Goal: Information Seeking & Learning: Learn about a topic

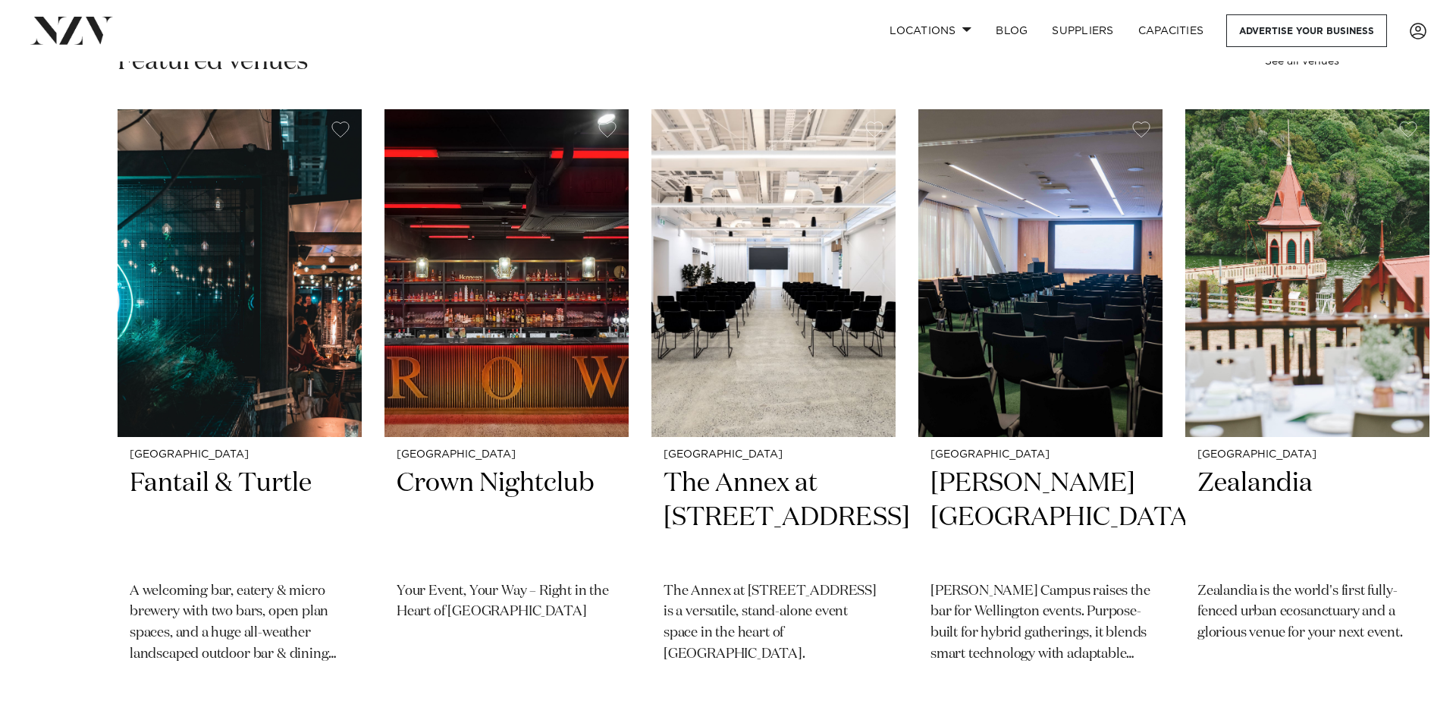
scroll to position [76, 0]
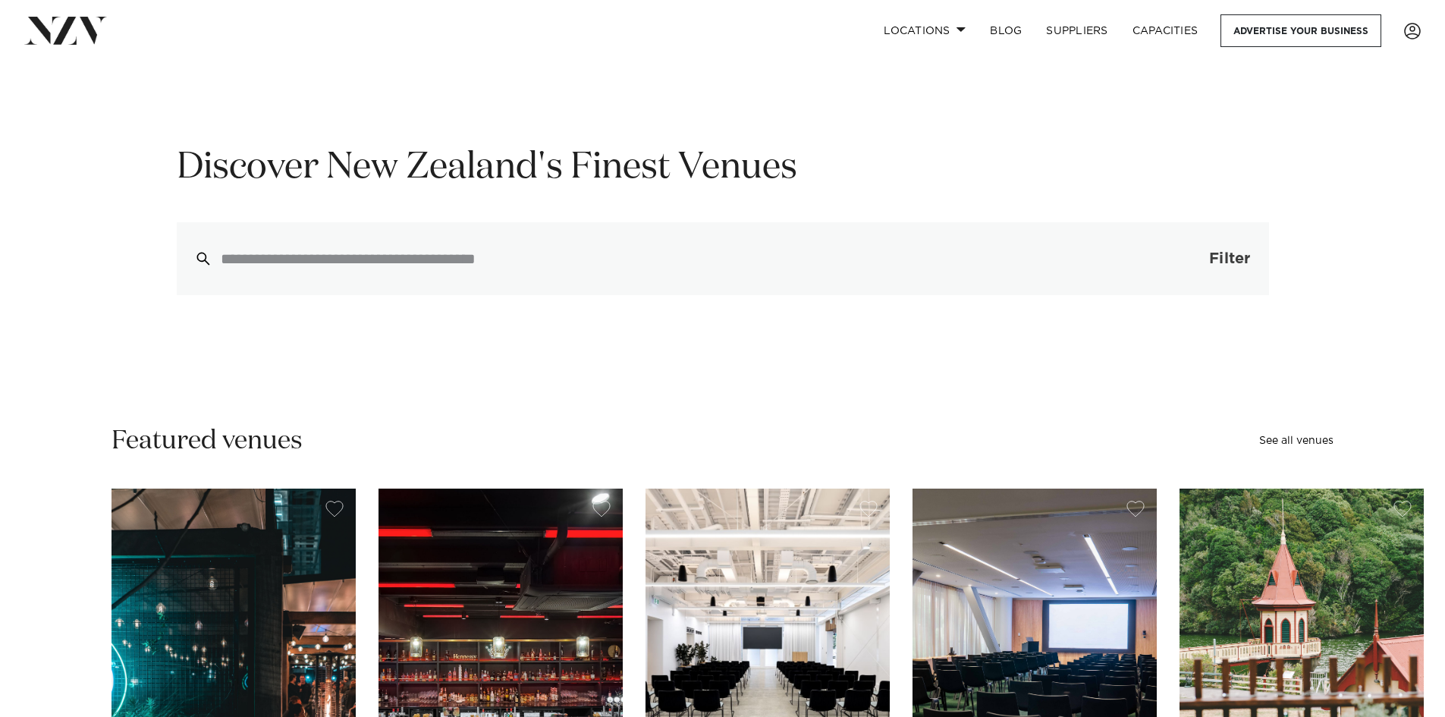
click at [1226, 270] on button "Filter 0" at bounding box center [1215, 258] width 108 height 73
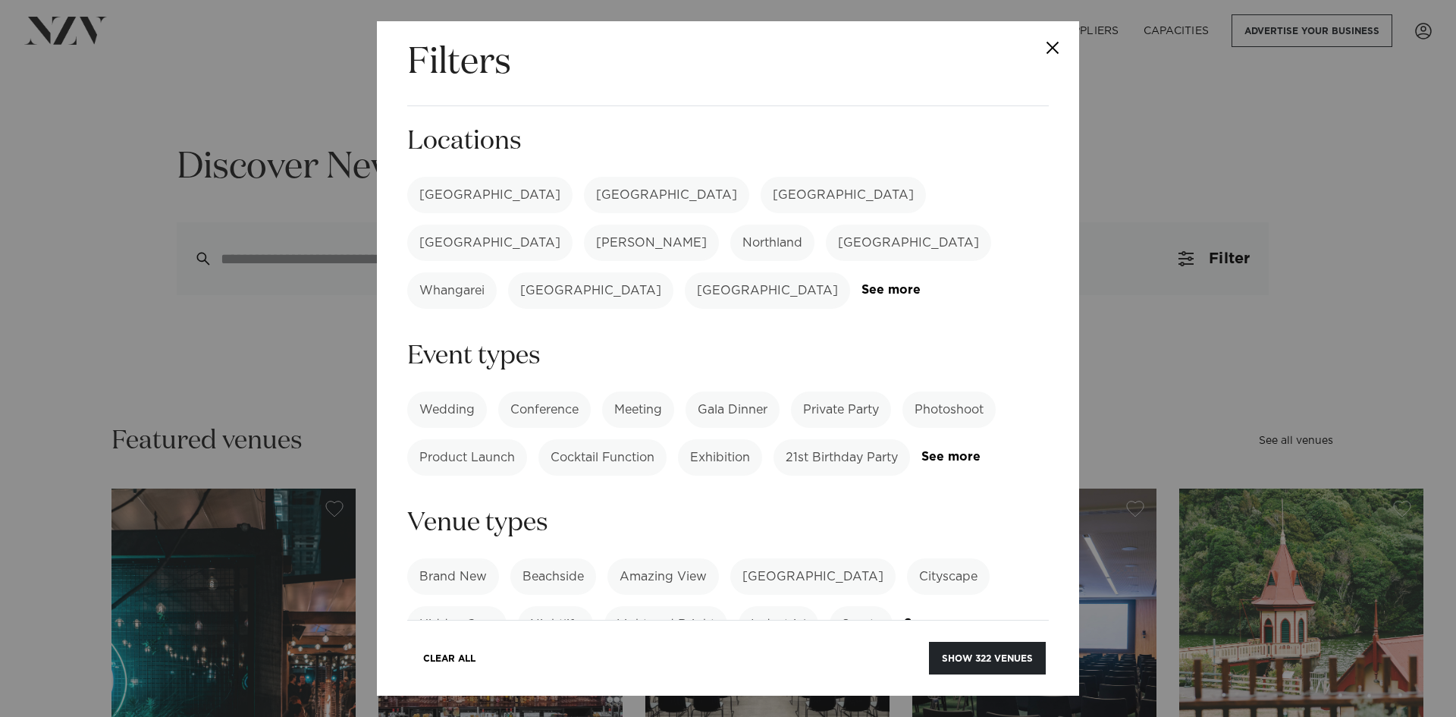
click at [443, 204] on label "[GEOGRAPHIC_DATA]" at bounding box center [489, 195] width 165 height 36
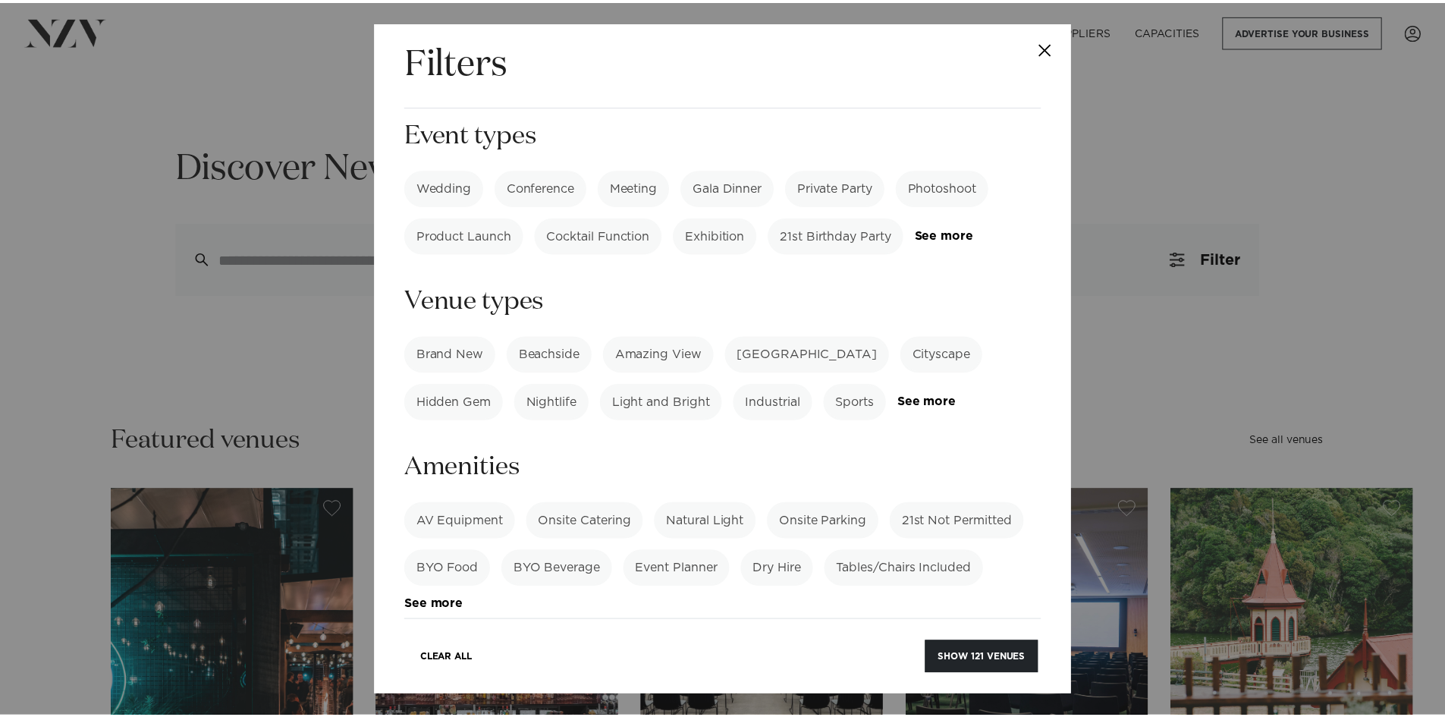
scroll to position [228, 0]
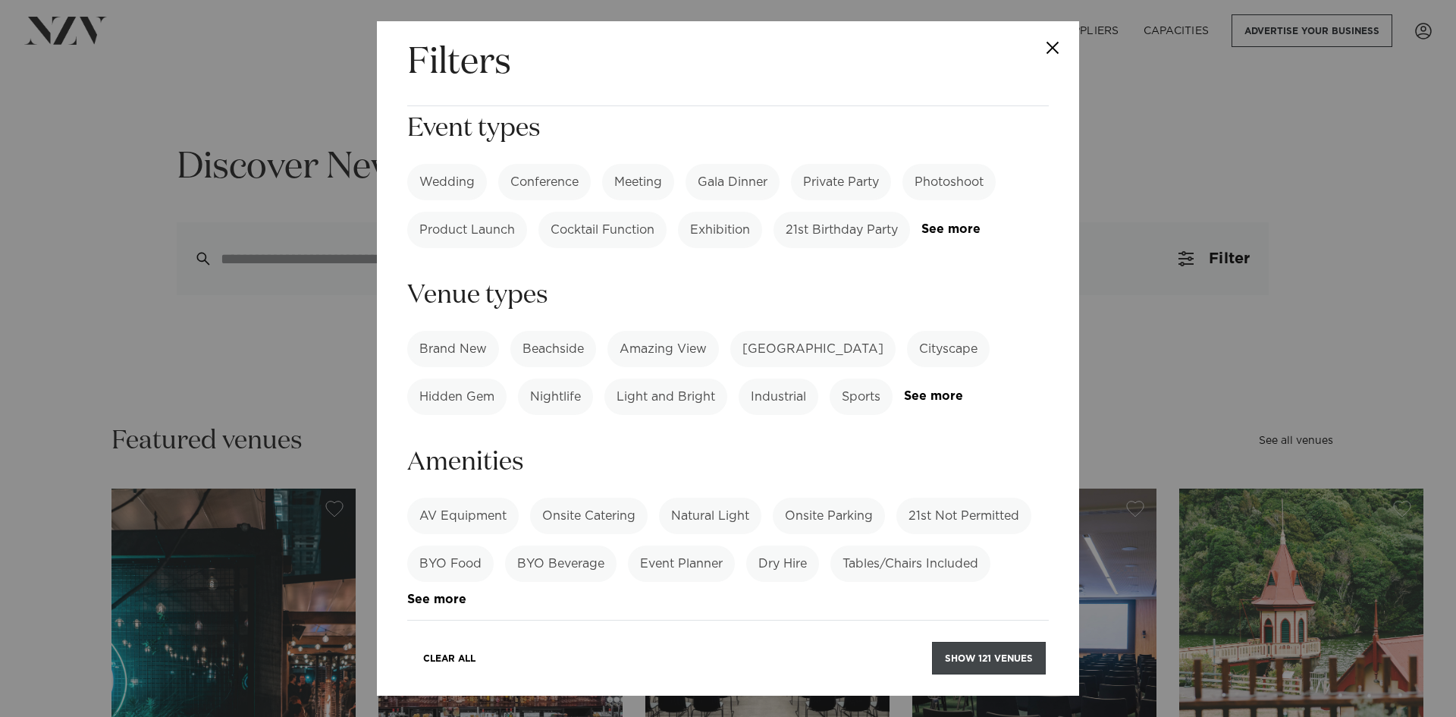
drag, startPoint x: 980, startPoint y: 653, endPoint x: 955, endPoint y: 647, distance: 25.8
click at [981, 653] on button "Show 121 venues" at bounding box center [989, 658] width 114 height 33
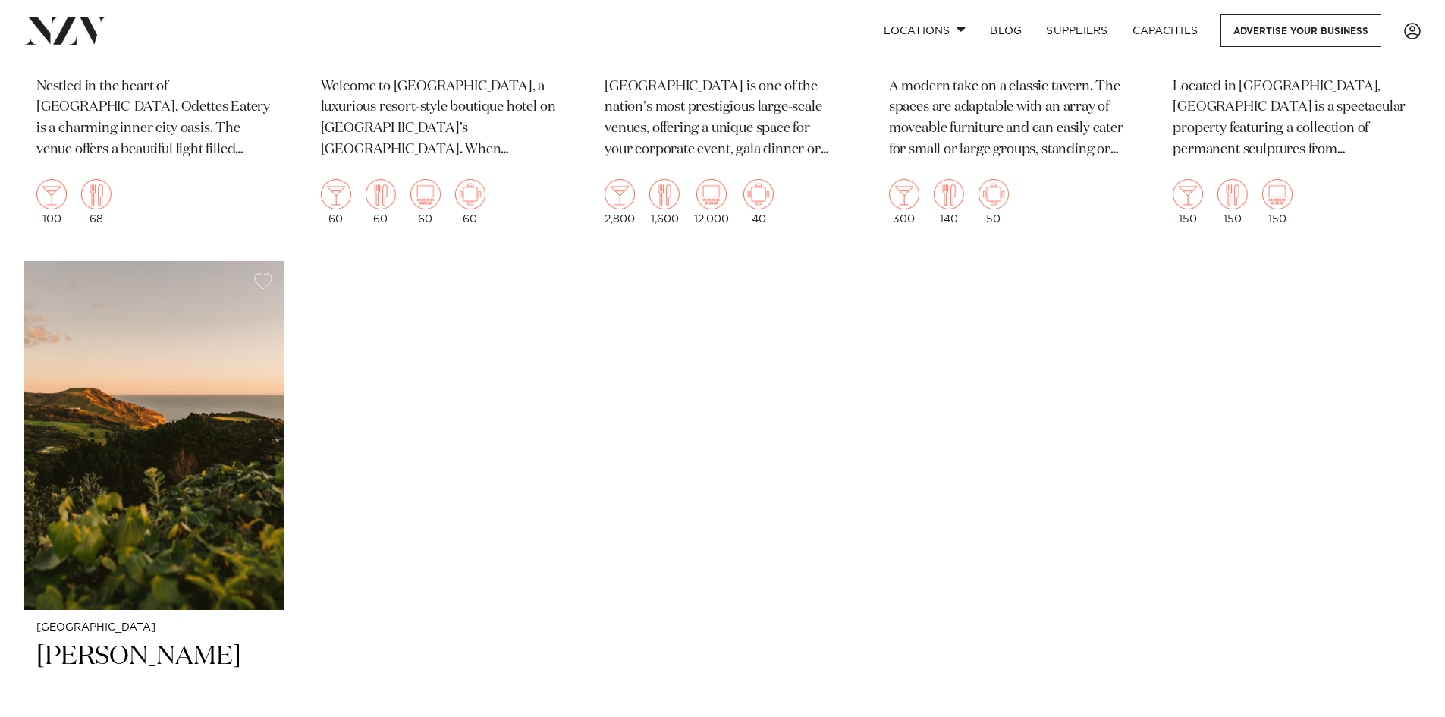
scroll to position [16841, 0]
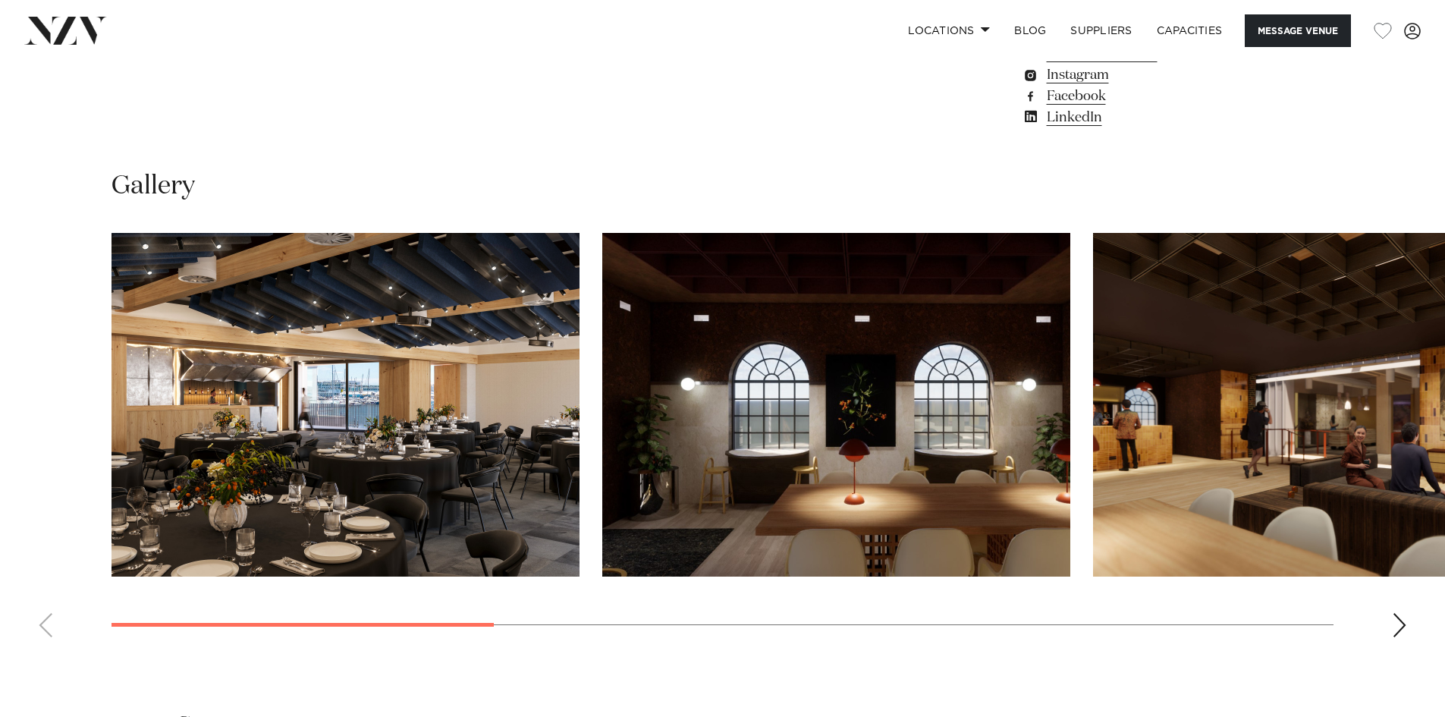
scroll to position [1441, 0]
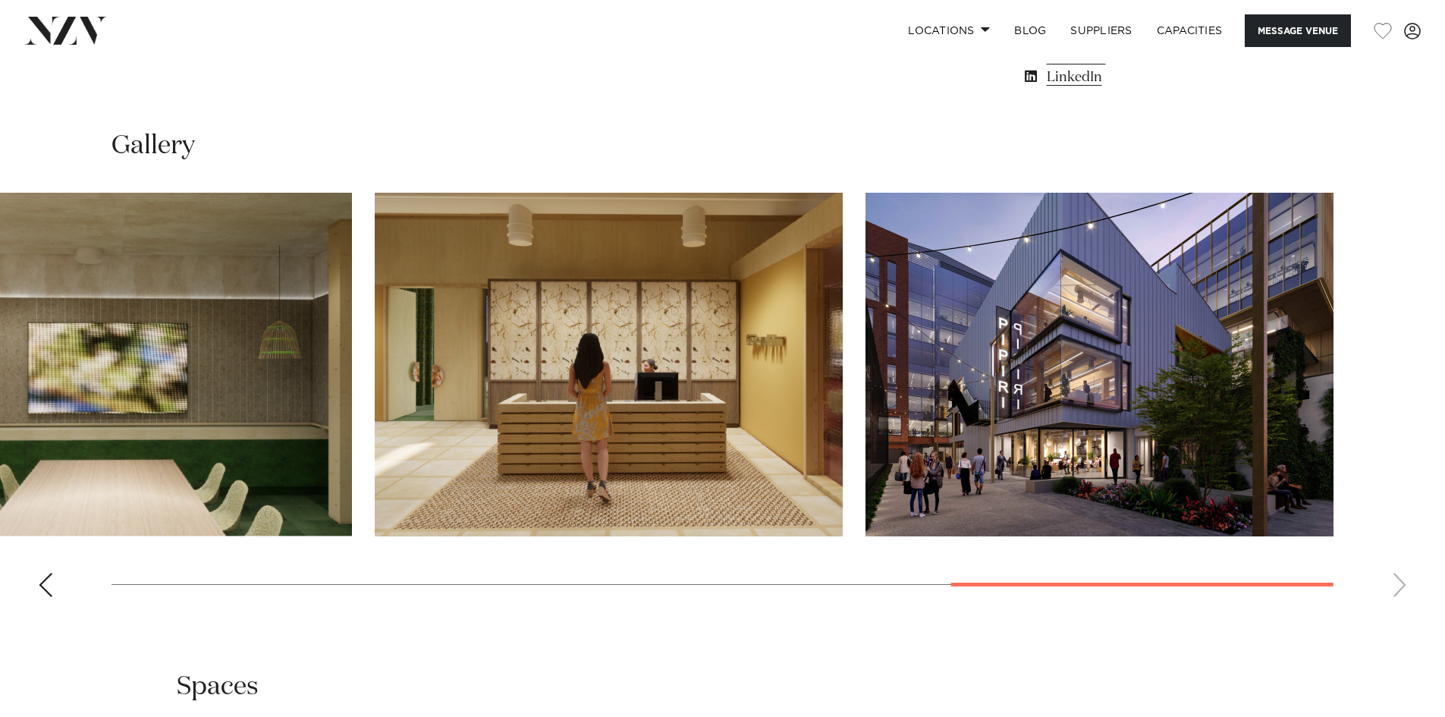
click at [1293, 605] on swiper-container at bounding box center [722, 401] width 1445 height 416
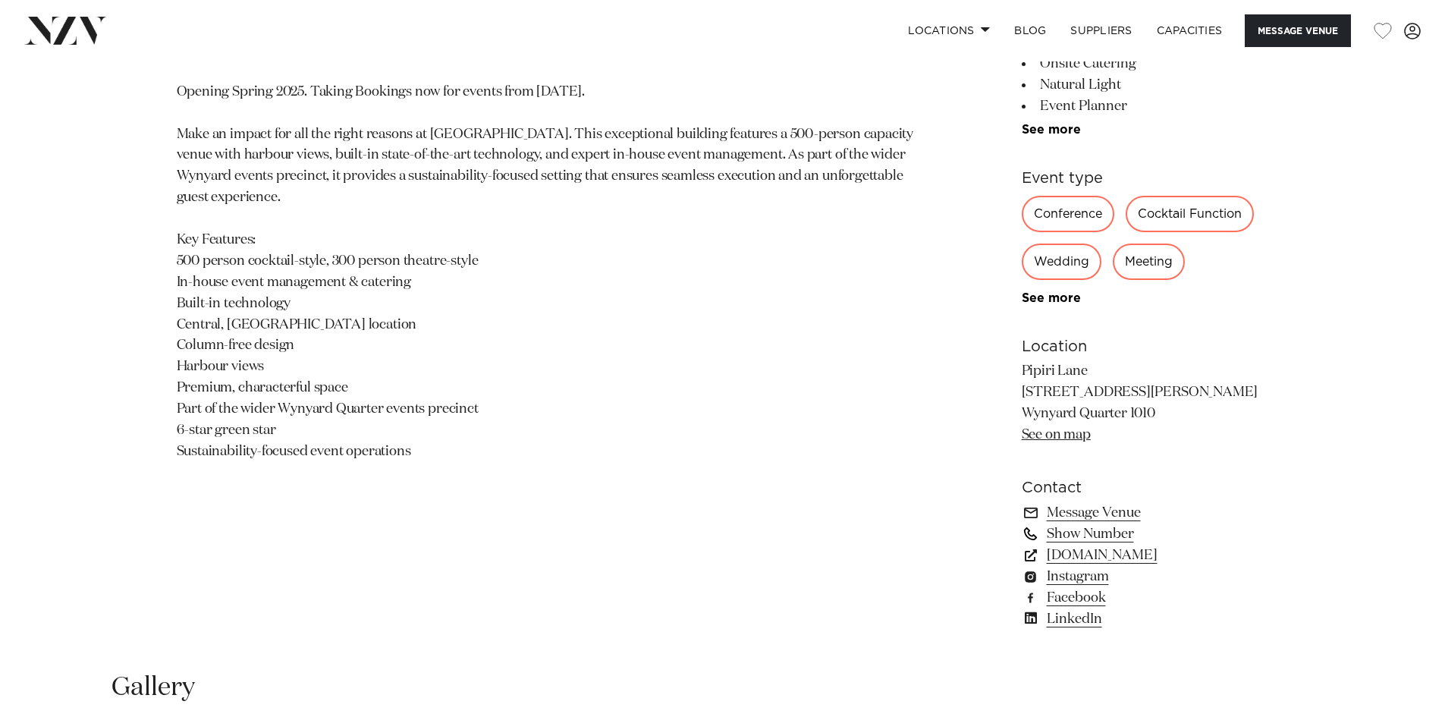
scroll to position [910, 0]
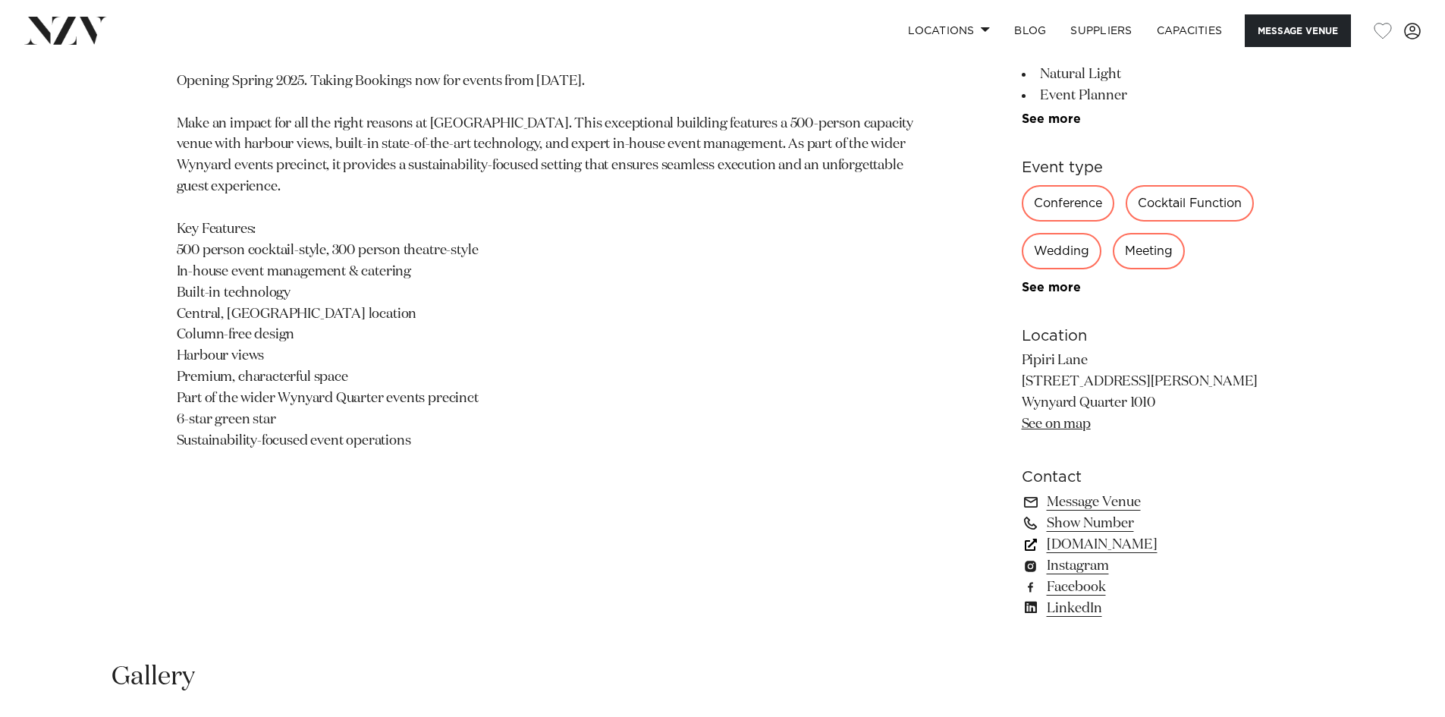
click at [1149, 545] on link "precinctflex.co.nz" at bounding box center [1145, 544] width 247 height 21
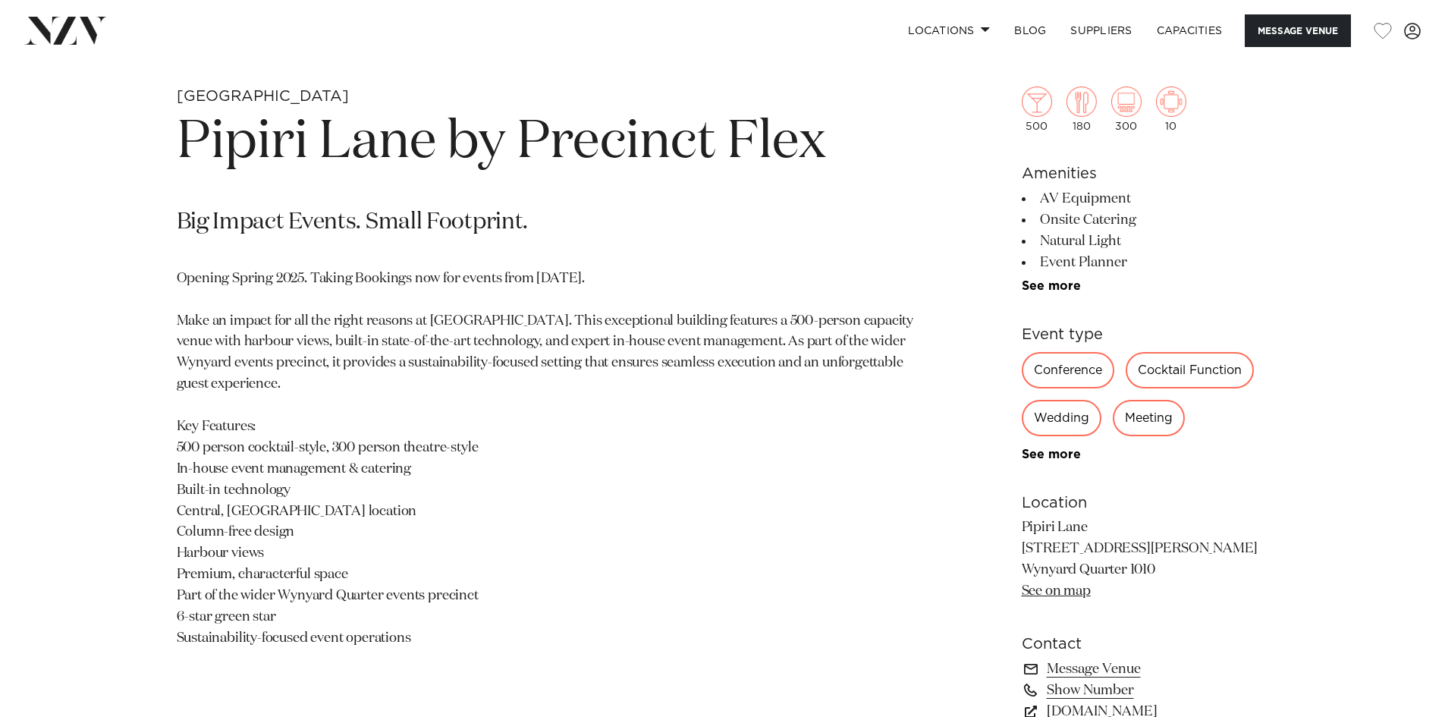
scroll to position [683, 0]
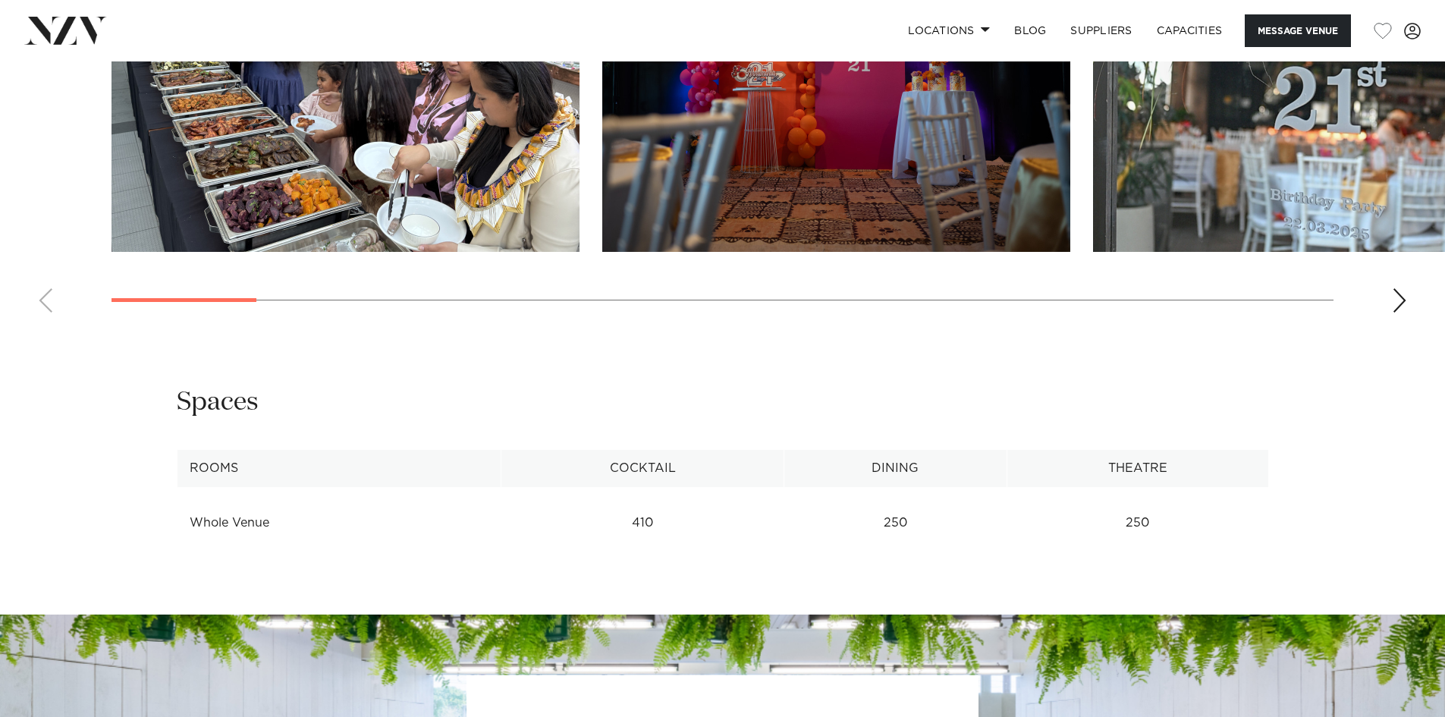
scroll to position [1365, 0]
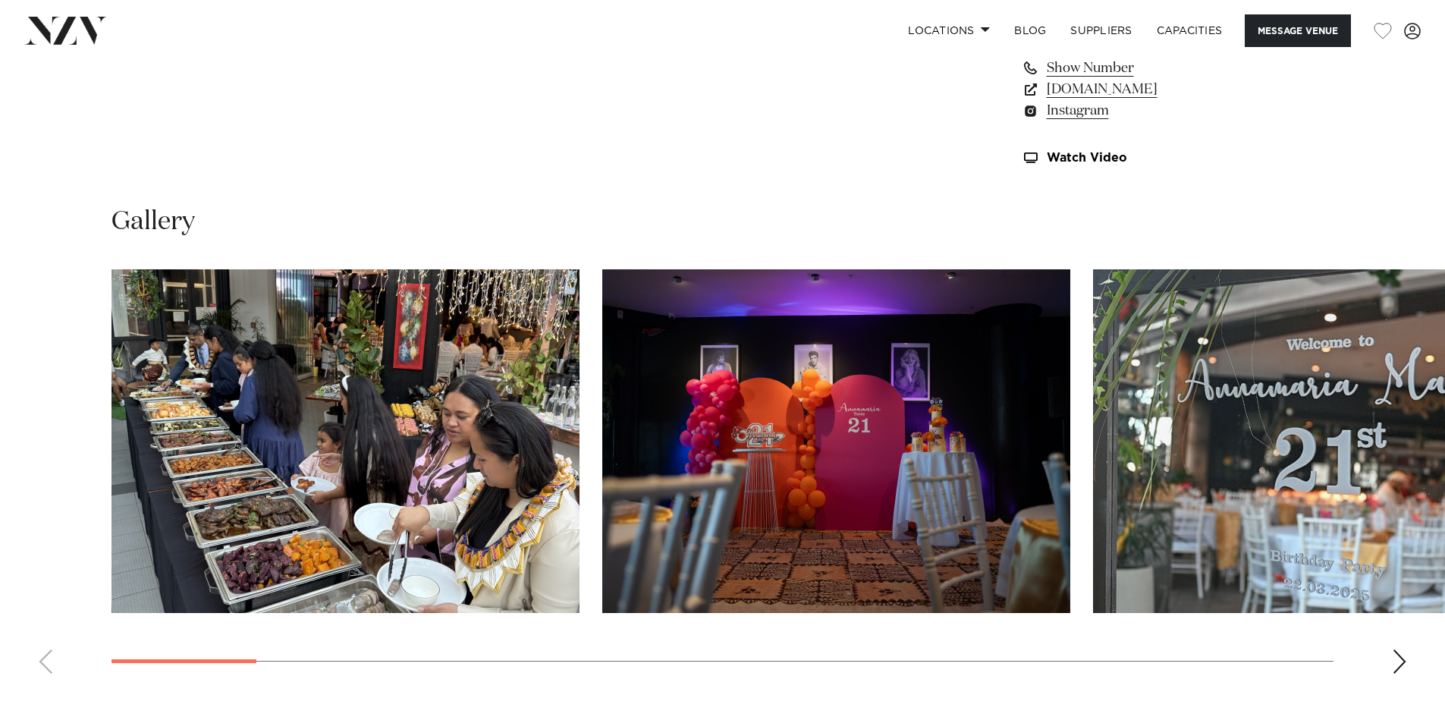
click at [1408, 663] on swiper-container at bounding box center [722, 477] width 1445 height 416
click at [1403, 664] on div "Next slide" at bounding box center [1399, 661] width 15 height 24
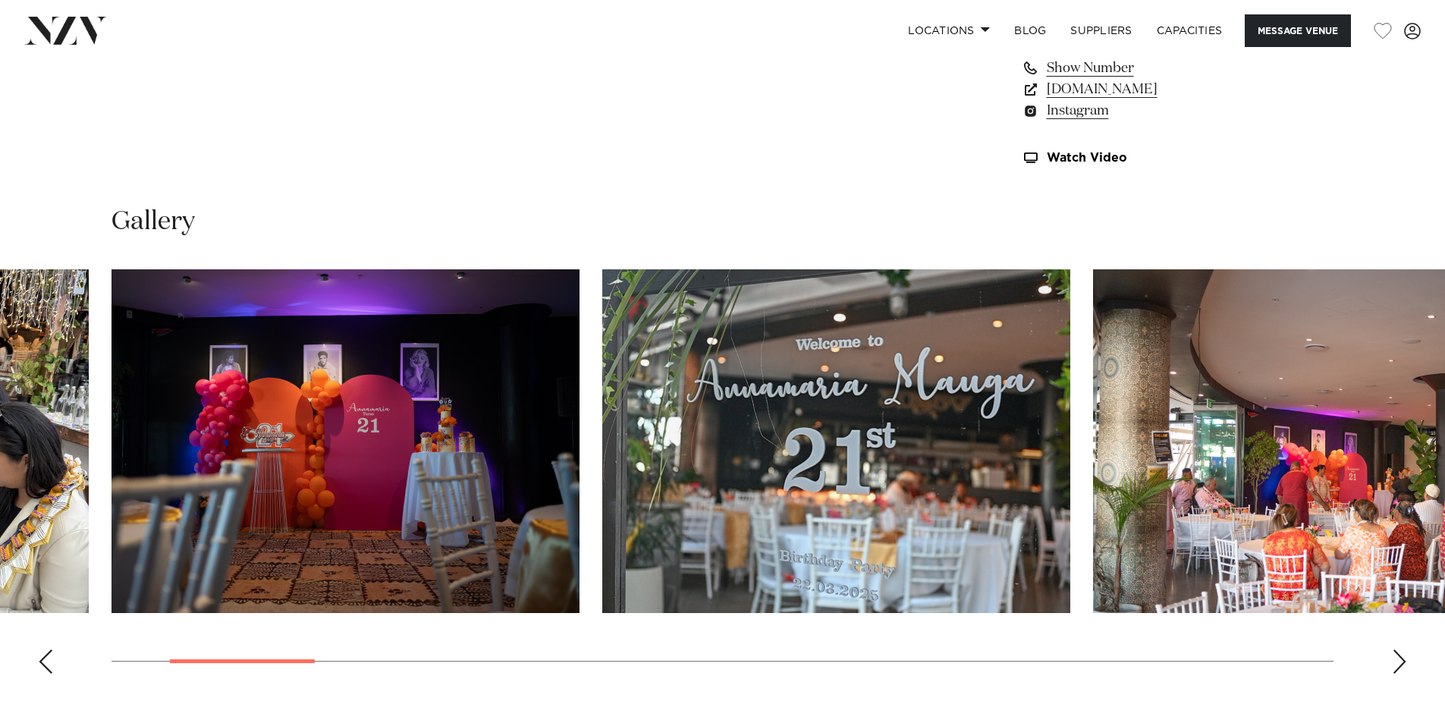
click at [1401, 664] on div "Next slide" at bounding box center [1399, 661] width 15 height 24
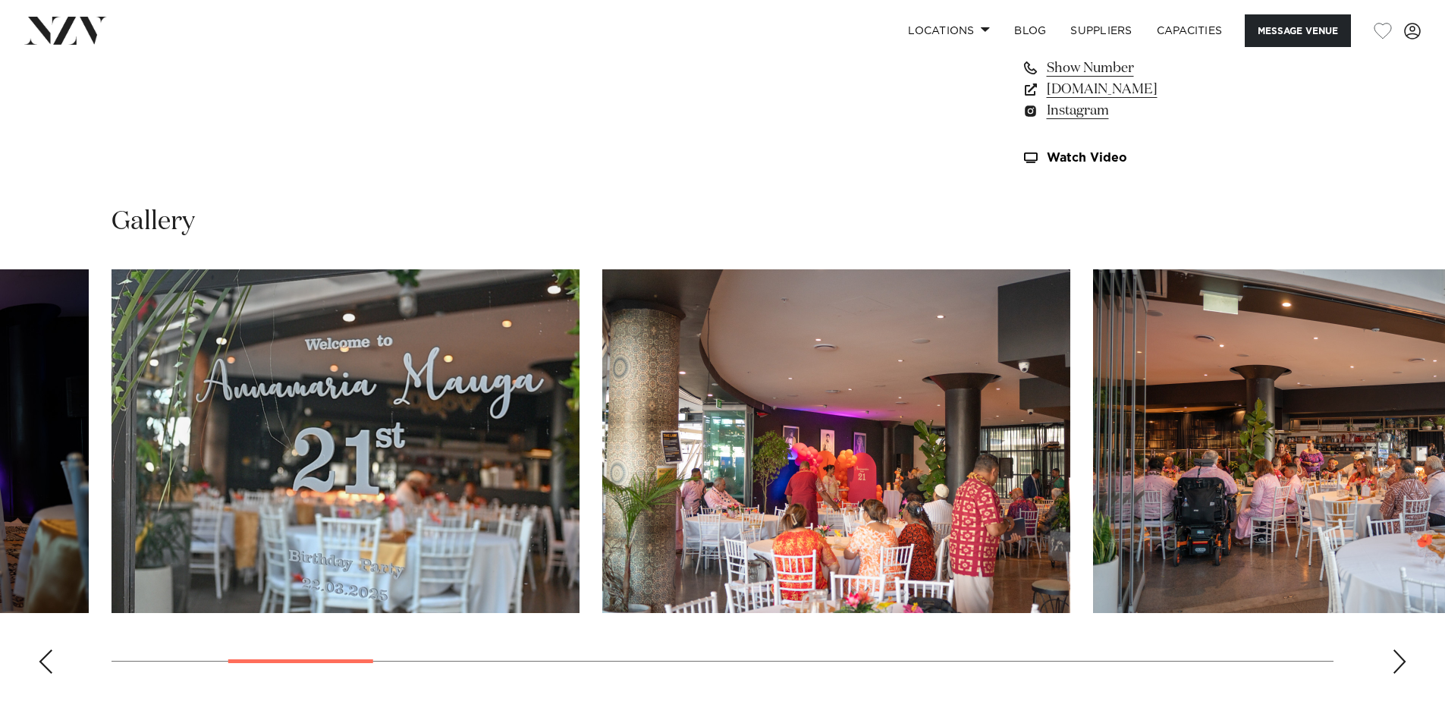
click at [1401, 664] on div "Next slide" at bounding box center [1399, 661] width 15 height 24
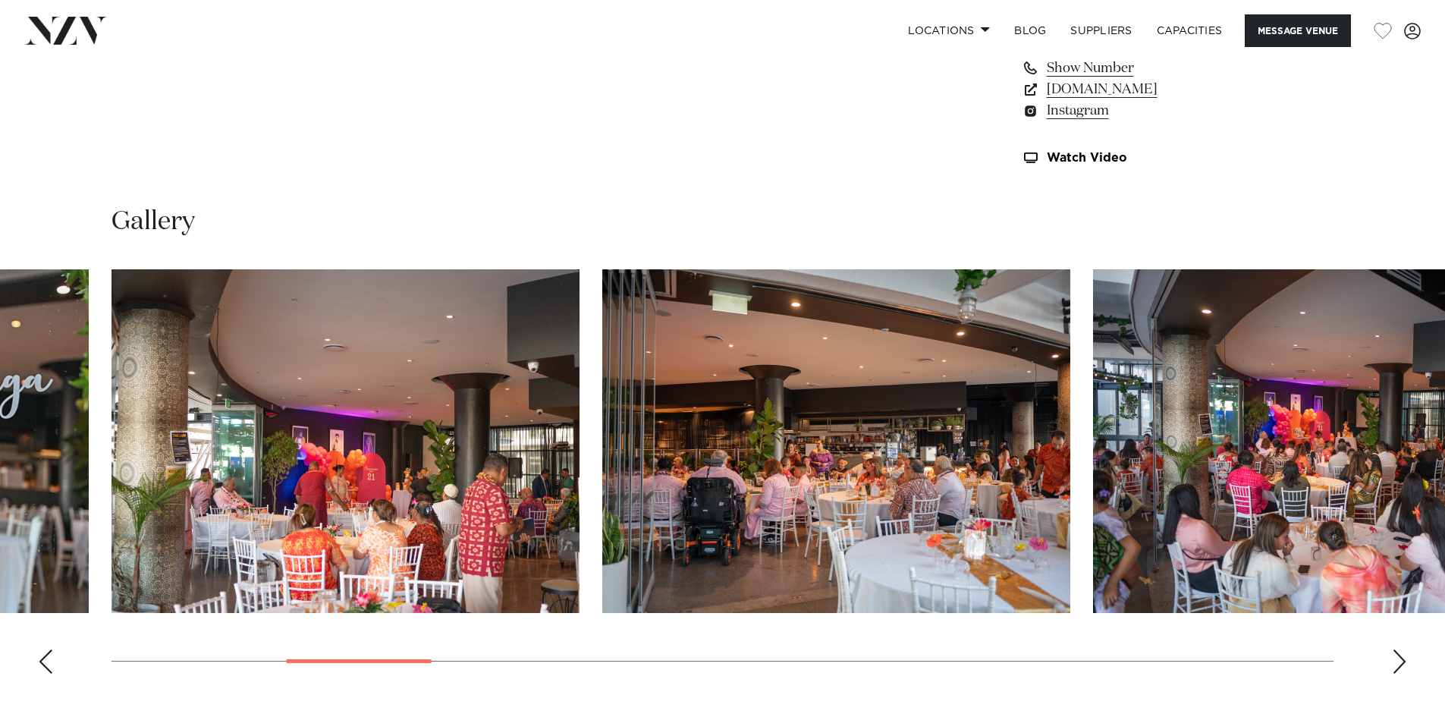
click at [1400, 664] on div "Next slide" at bounding box center [1399, 661] width 15 height 24
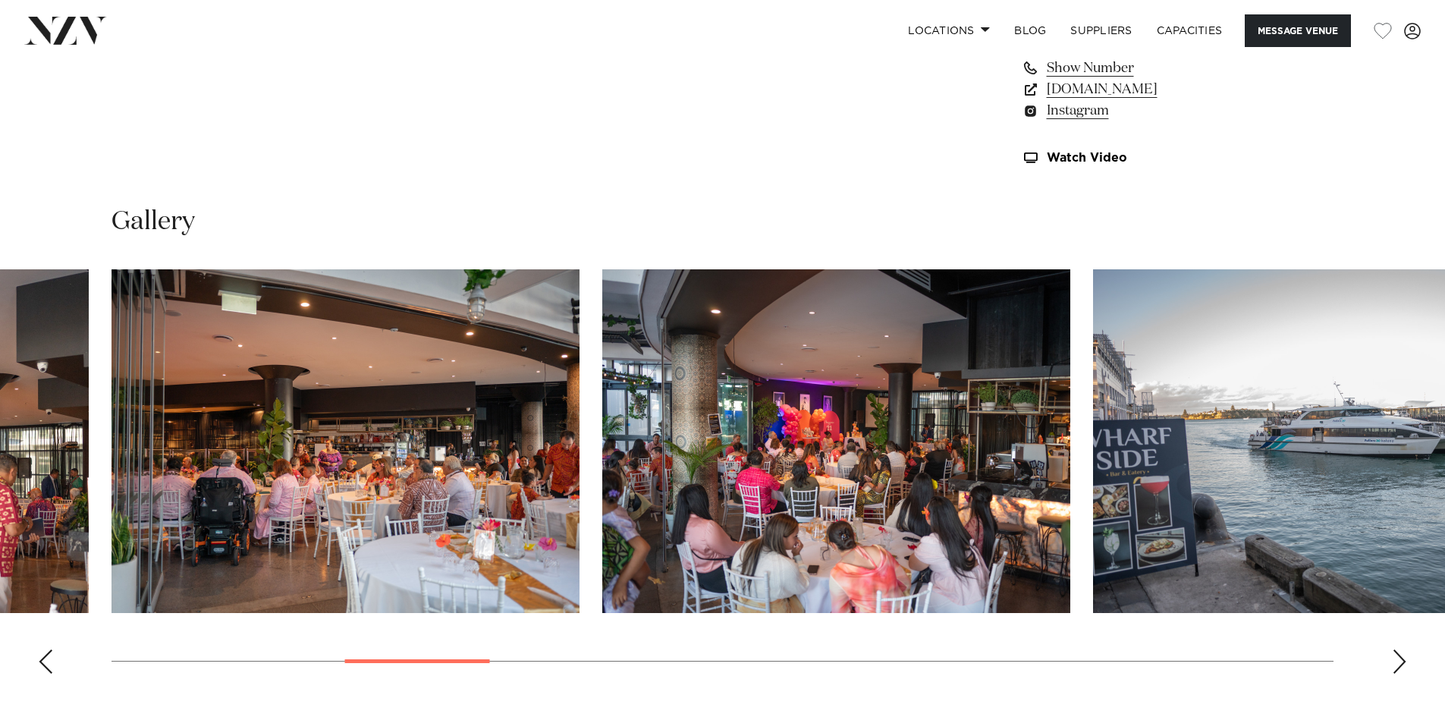
click at [1400, 664] on div "Next slide" at bounding box center [1399, 661] width 15 height 24
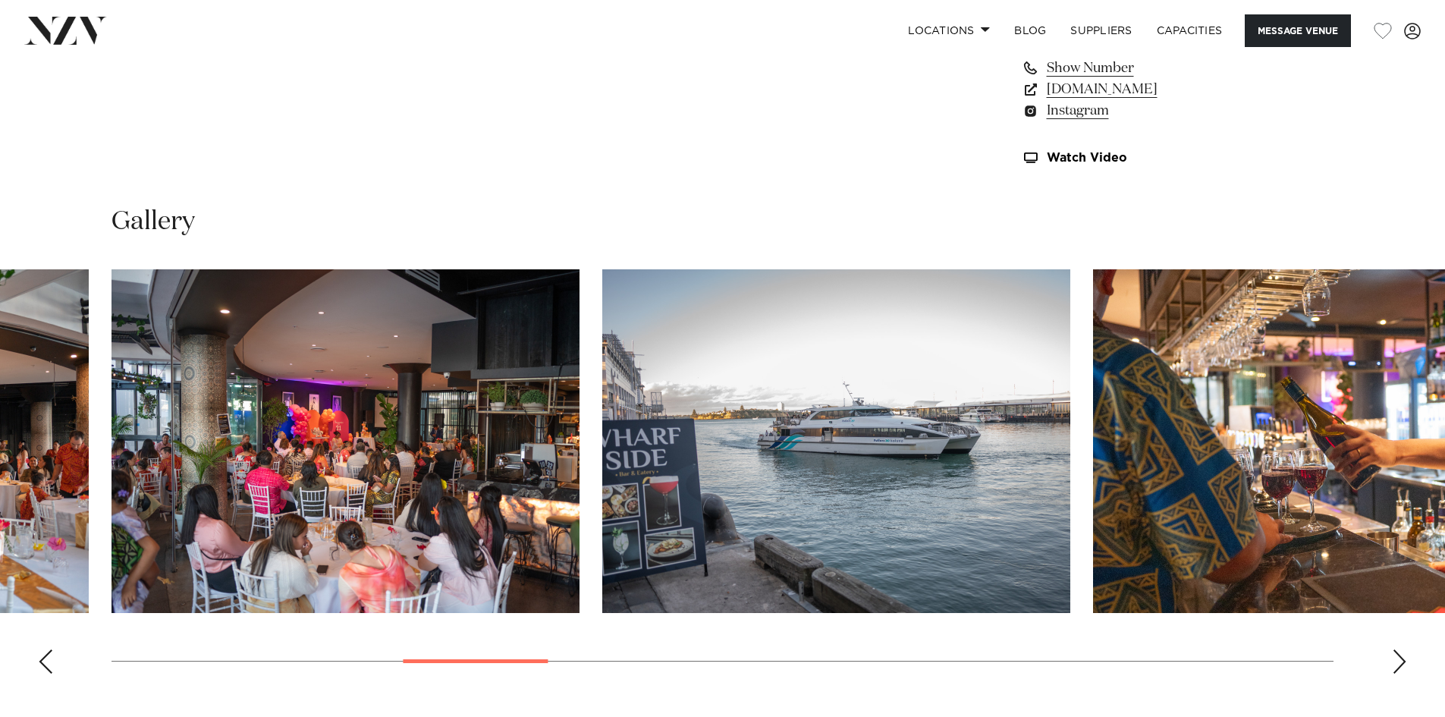
click at [1400, 664] on div "Next slide" at bounding box center [1399, 661] width 15 height 24
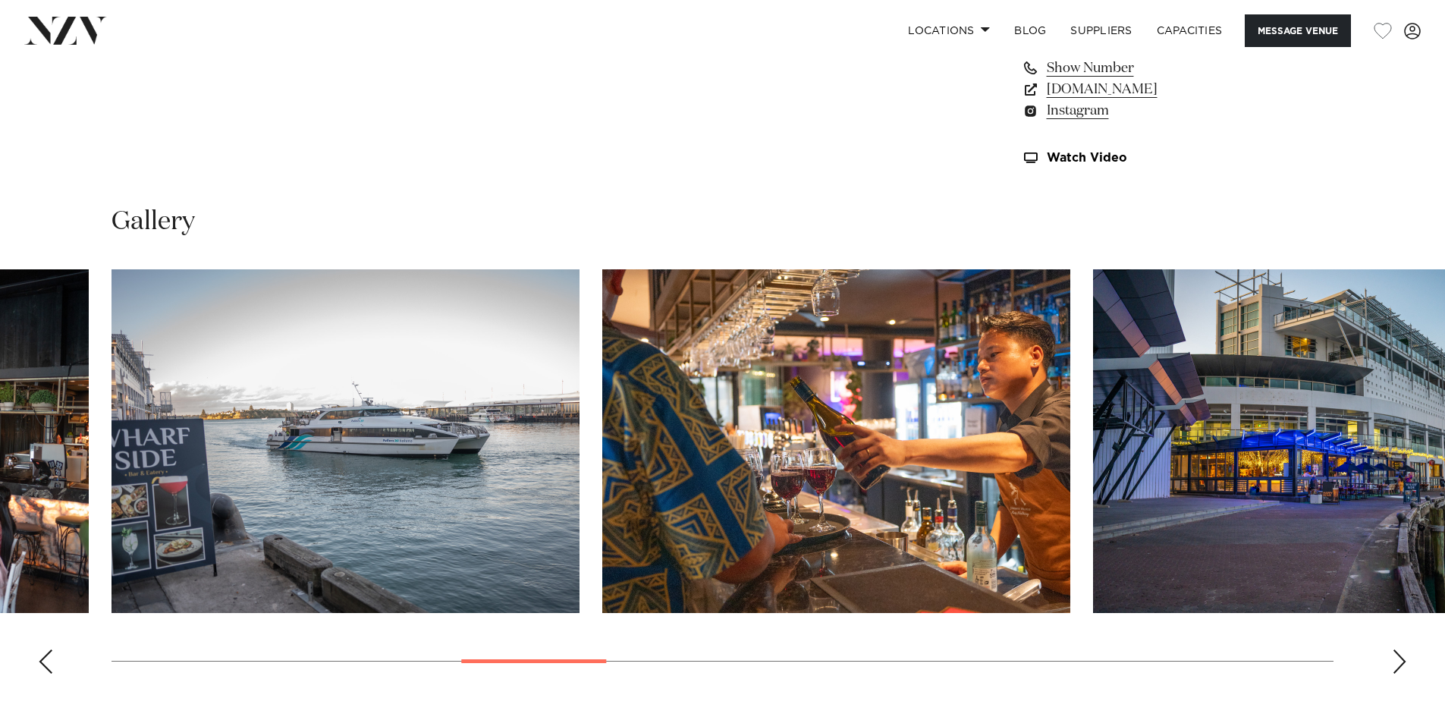
click at [1400, 664] on div "Next slide" at bounding box center [1399, 661] width 15 height 24
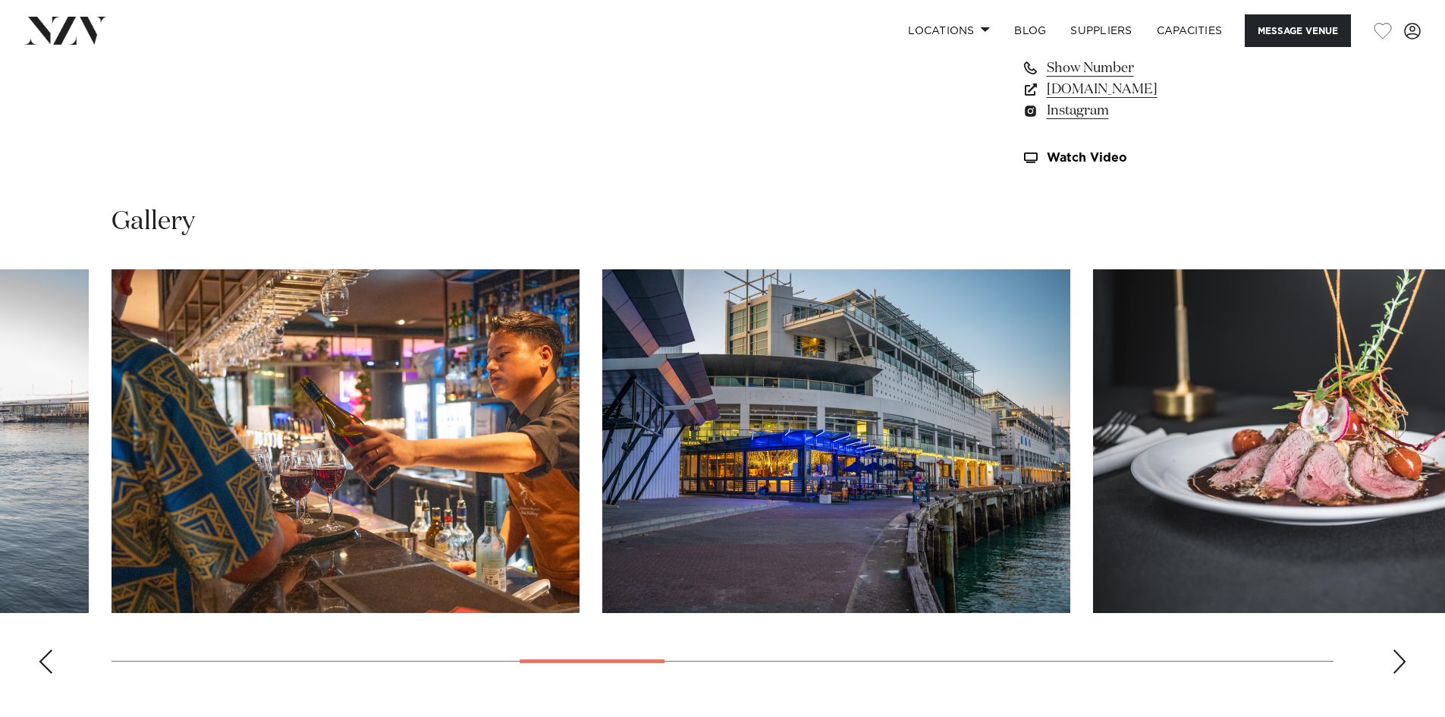
click at [1400, 664] on div "Next slide" at bounding box center [1399, 661] width 15 height 24
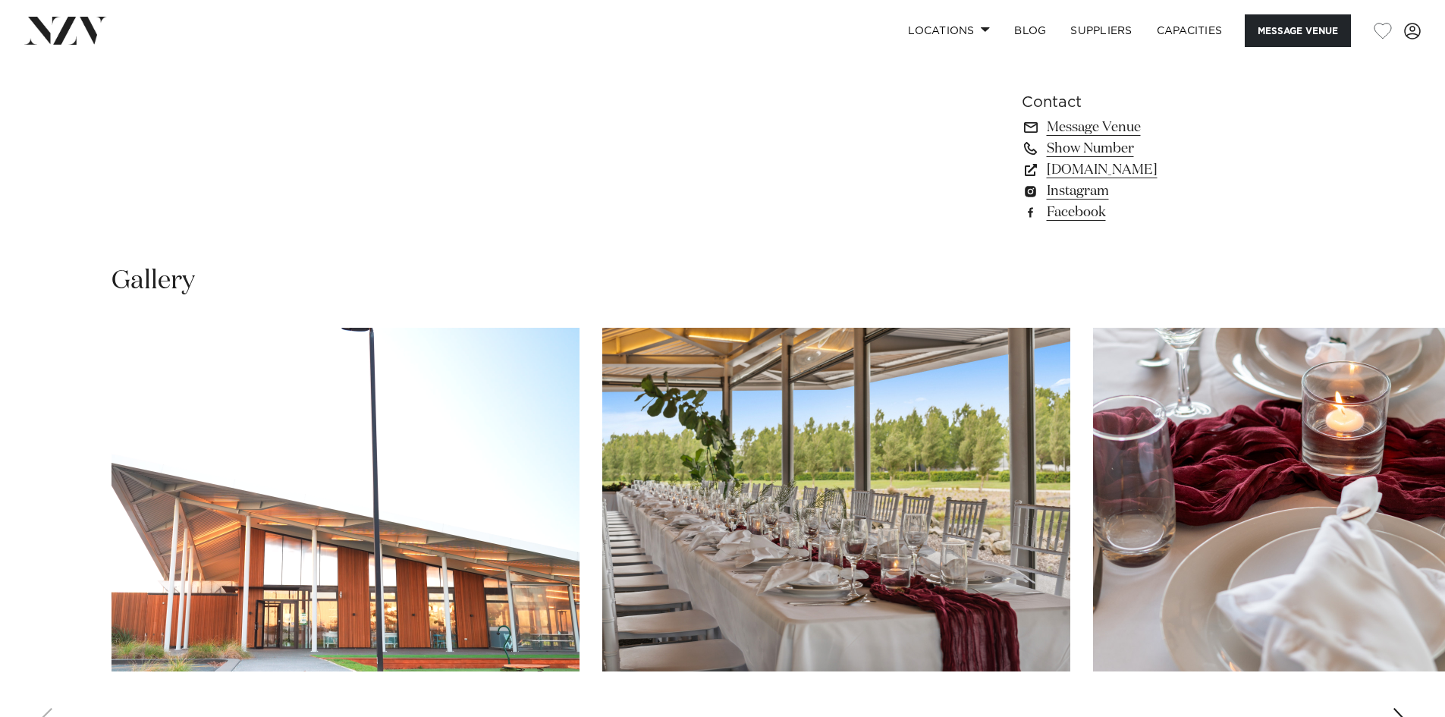
scroll to position [1441, 0]
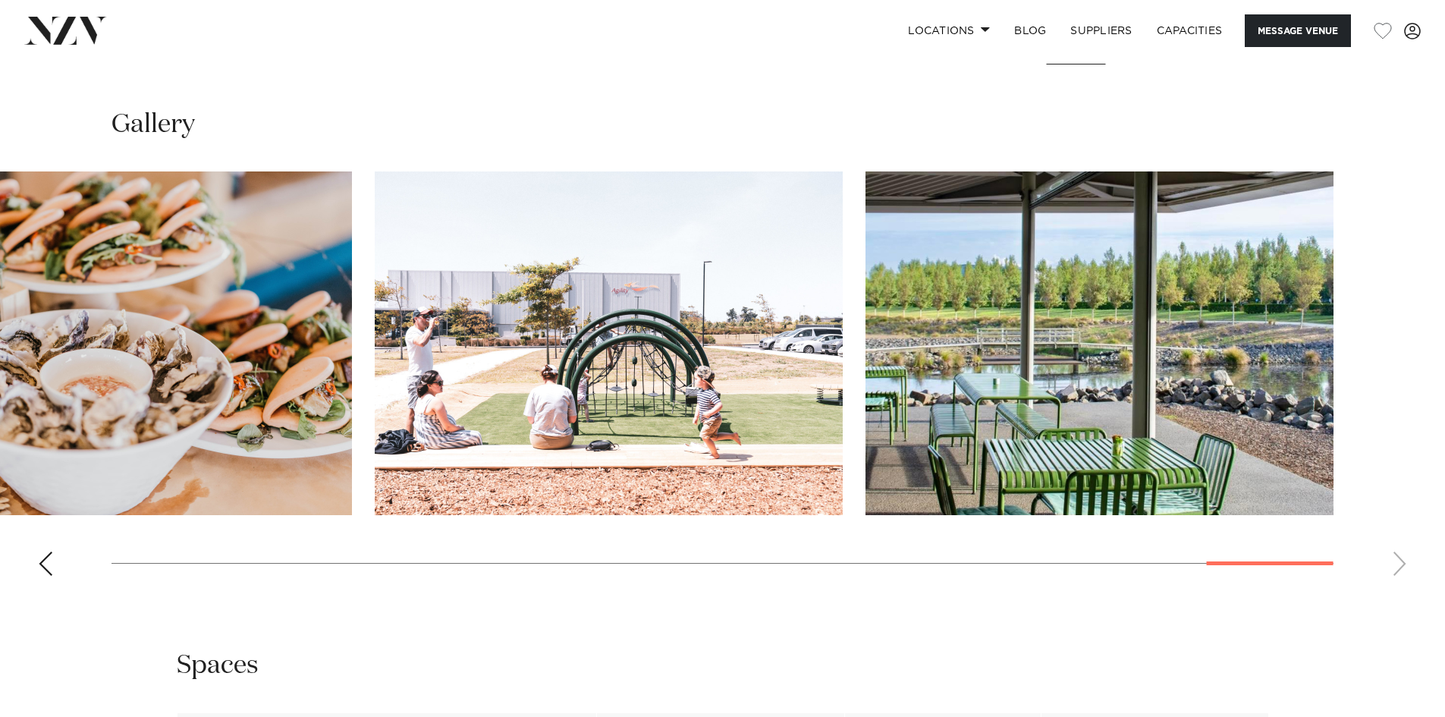
click at [1337, 548] on swiper-container at bounding box center [722, 379] width 1445 height 416
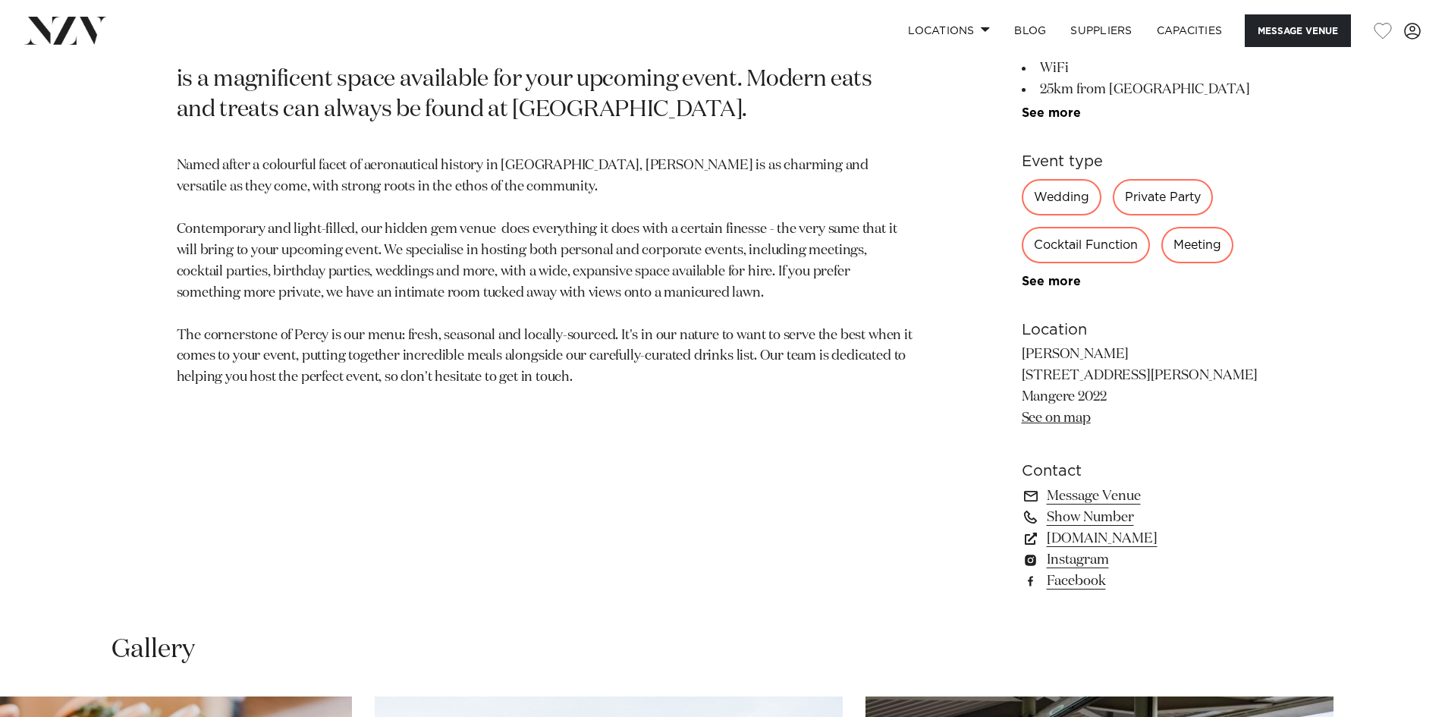
scroll to position [910, 0]
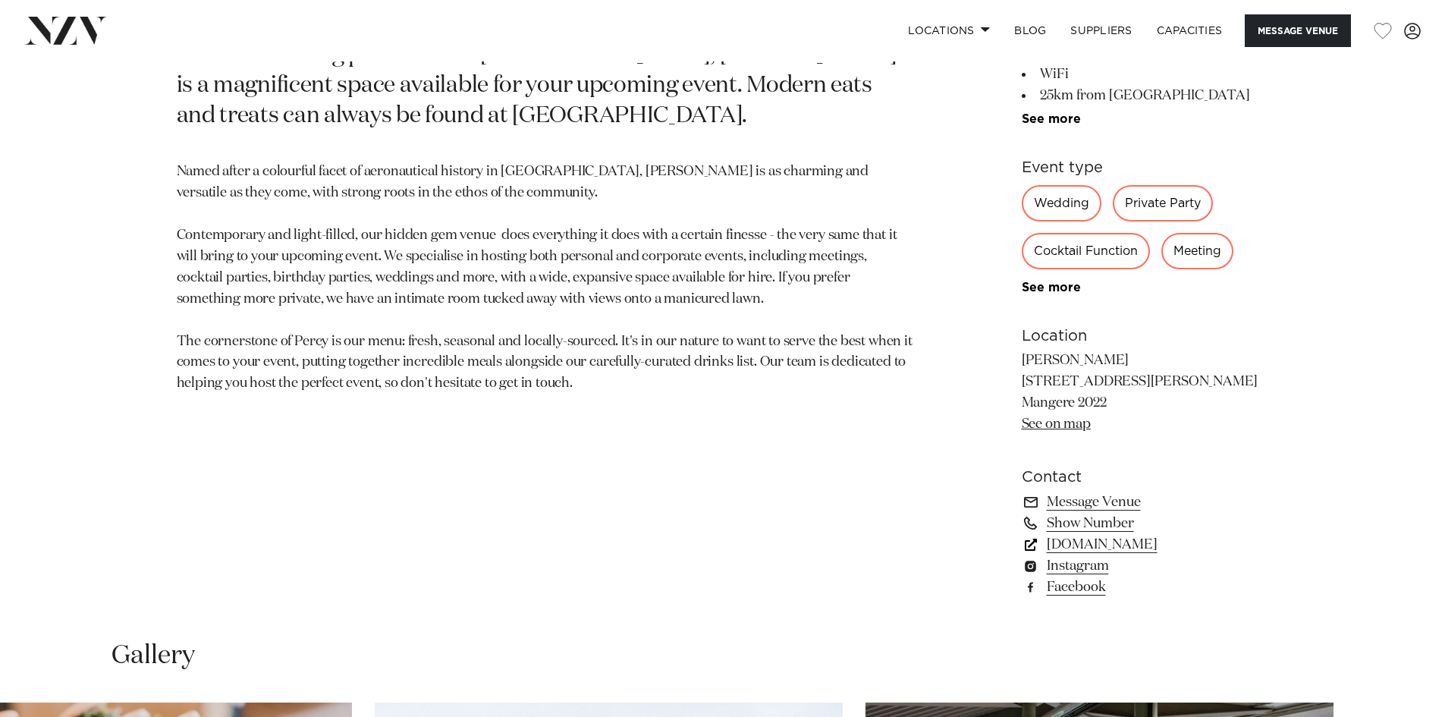
click at [1136, 550] on link "percyevents.co.nz" at bounding box center [1145, 544] width 247 height 21
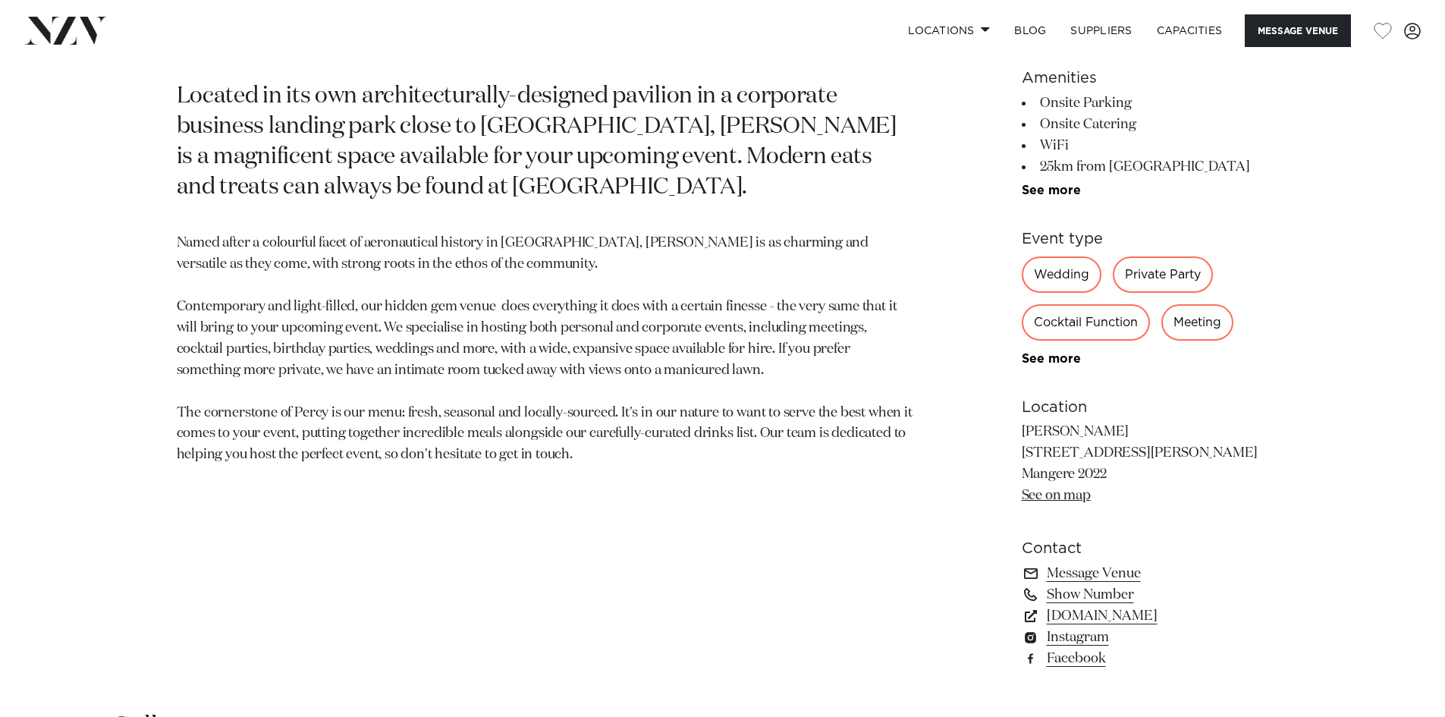
scroll to position [834, 0]
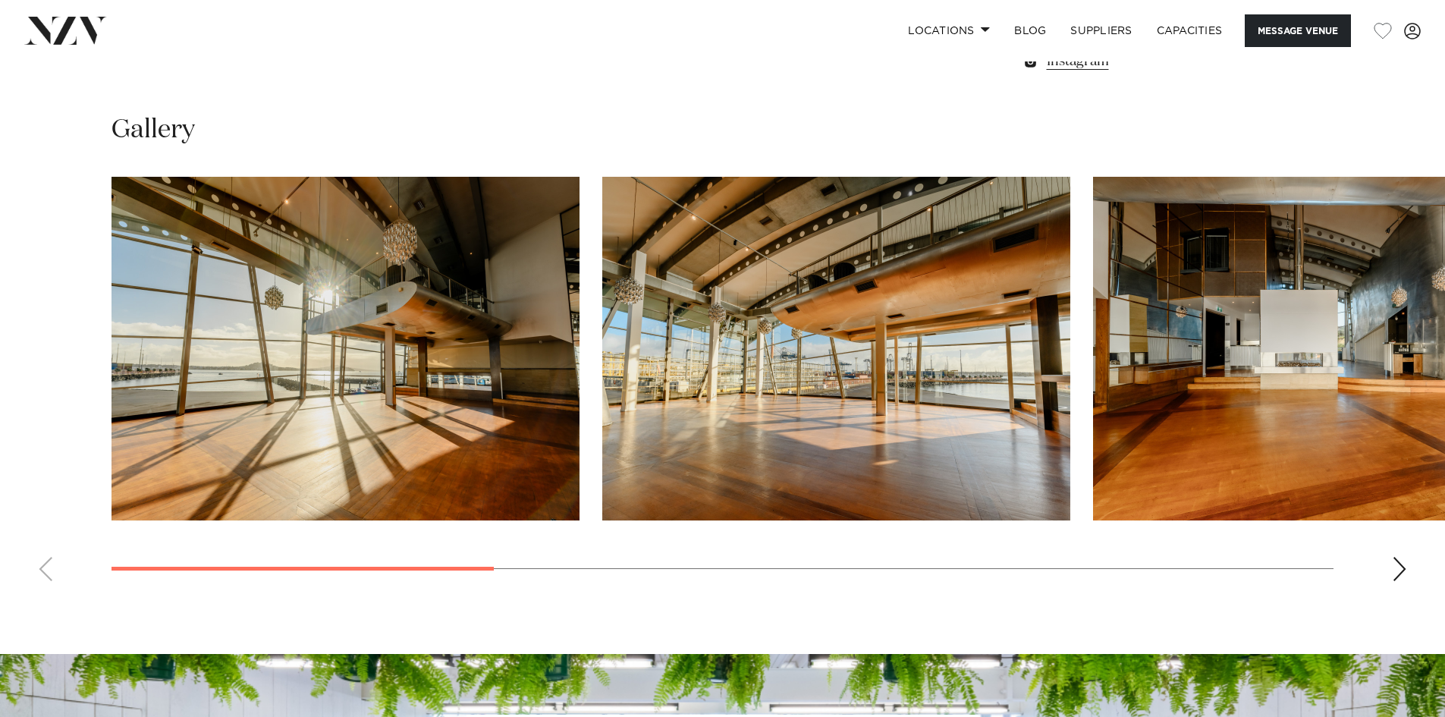
scroll to position [1441, 0]
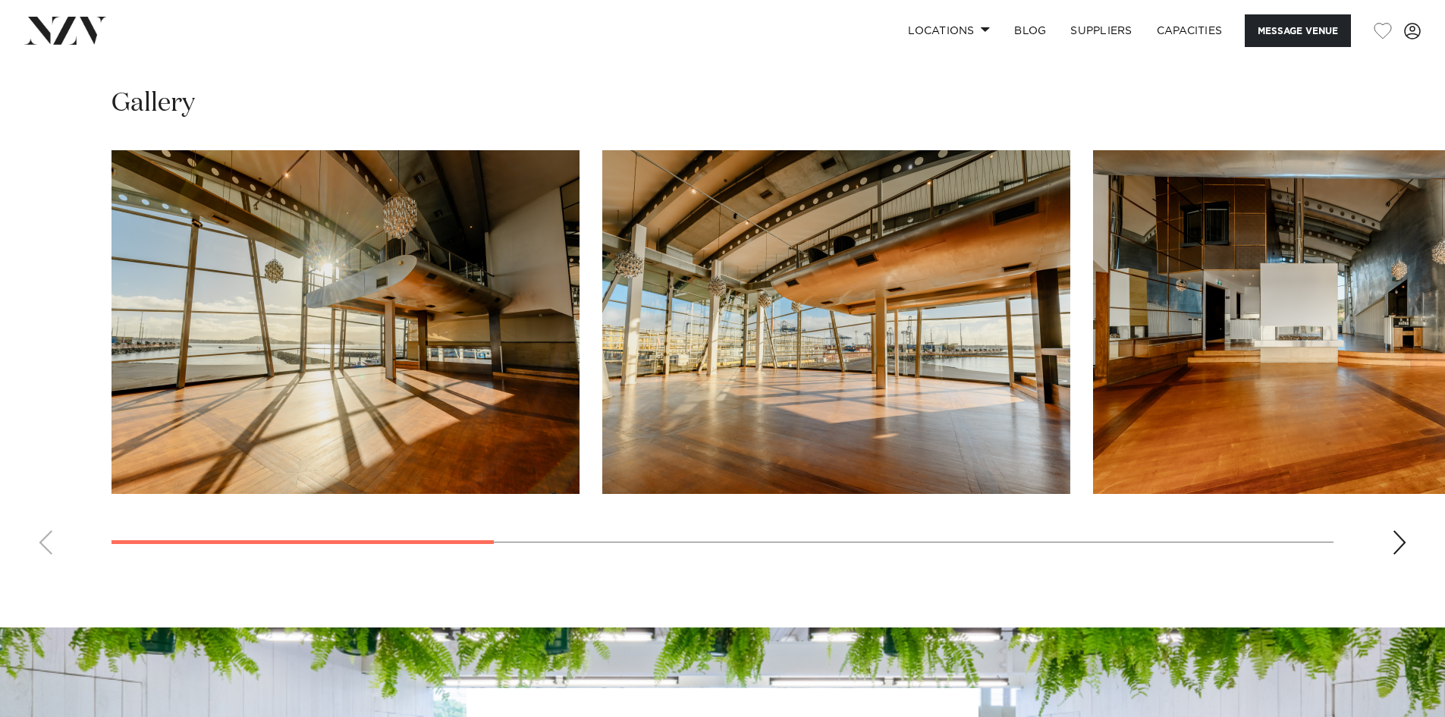
click at [8, 555] on swiper-container at bounding box center [722, 358] width 1445 height 416
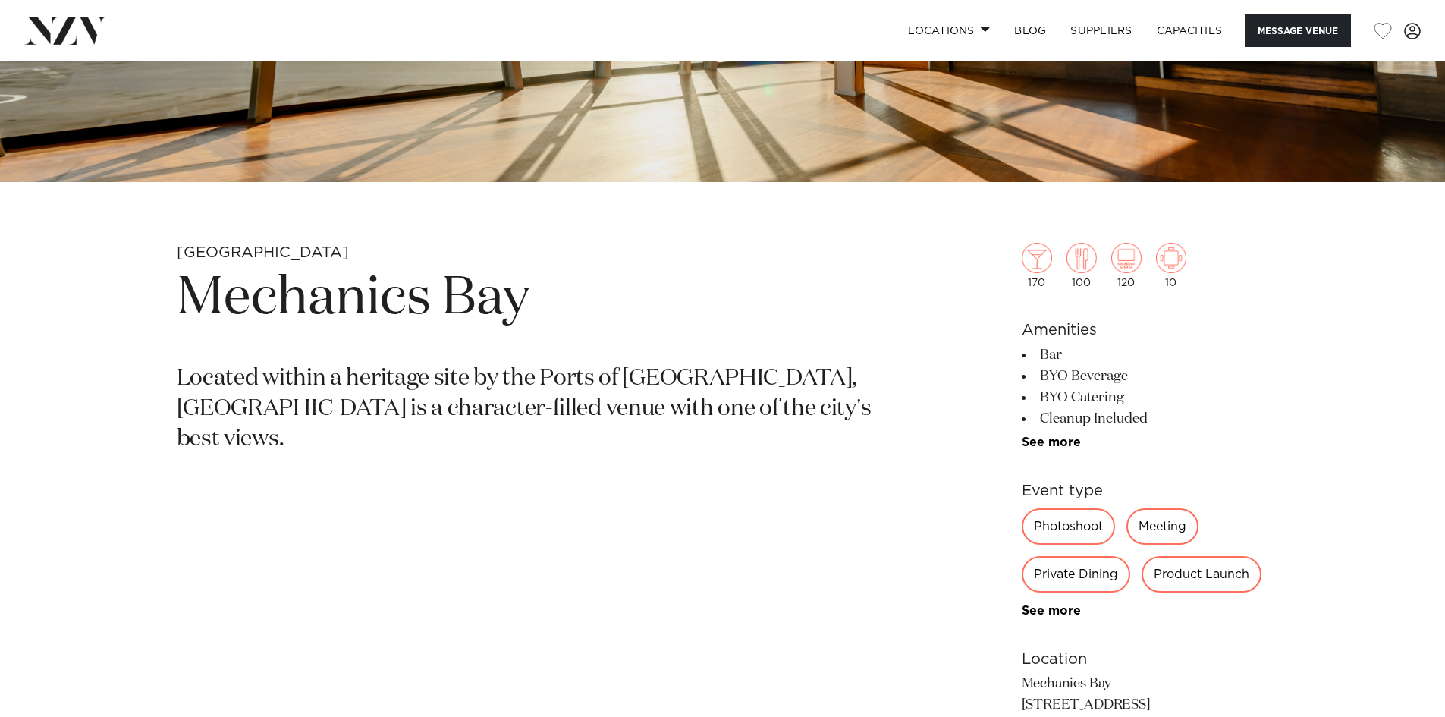
scroll to position [834, 0]
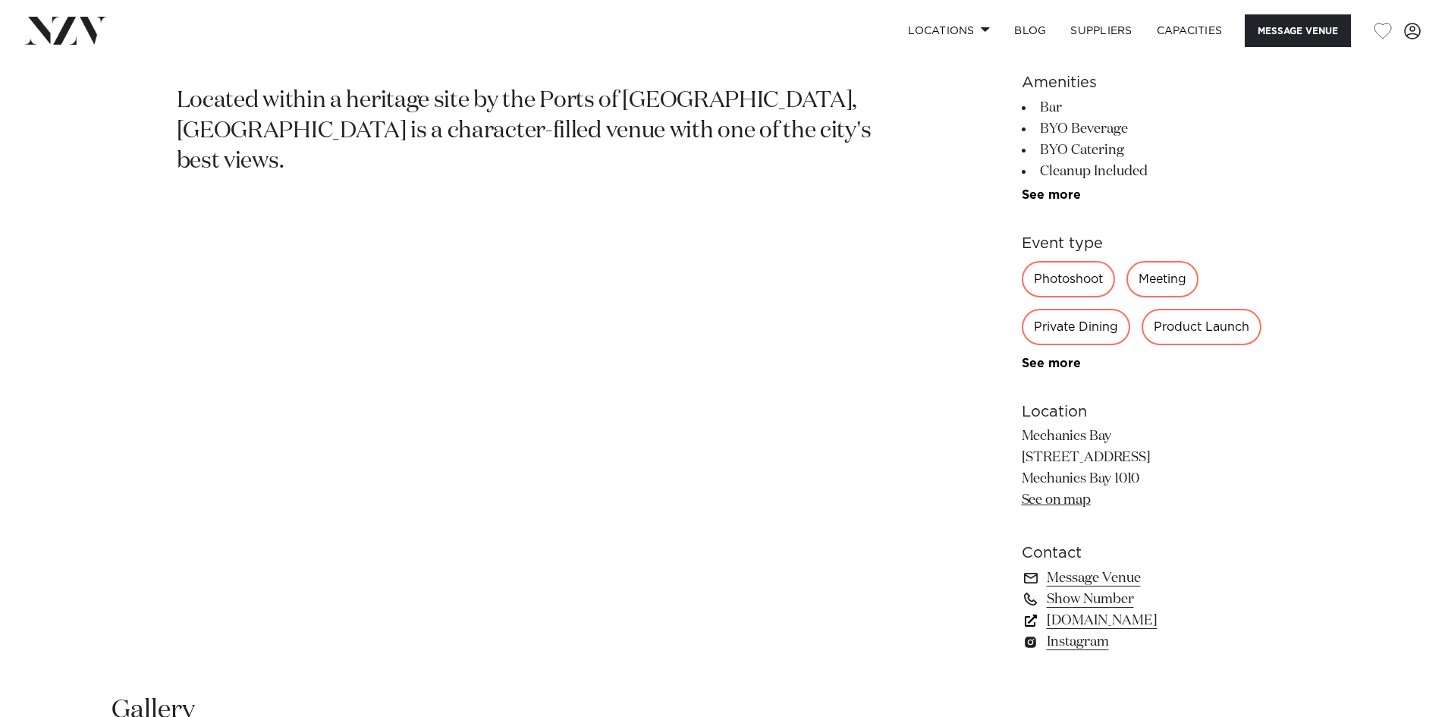
click at [1089, 625] on link "mechanicsbay.co.nz" at bounding box center [1145, 620] width 247 height 21
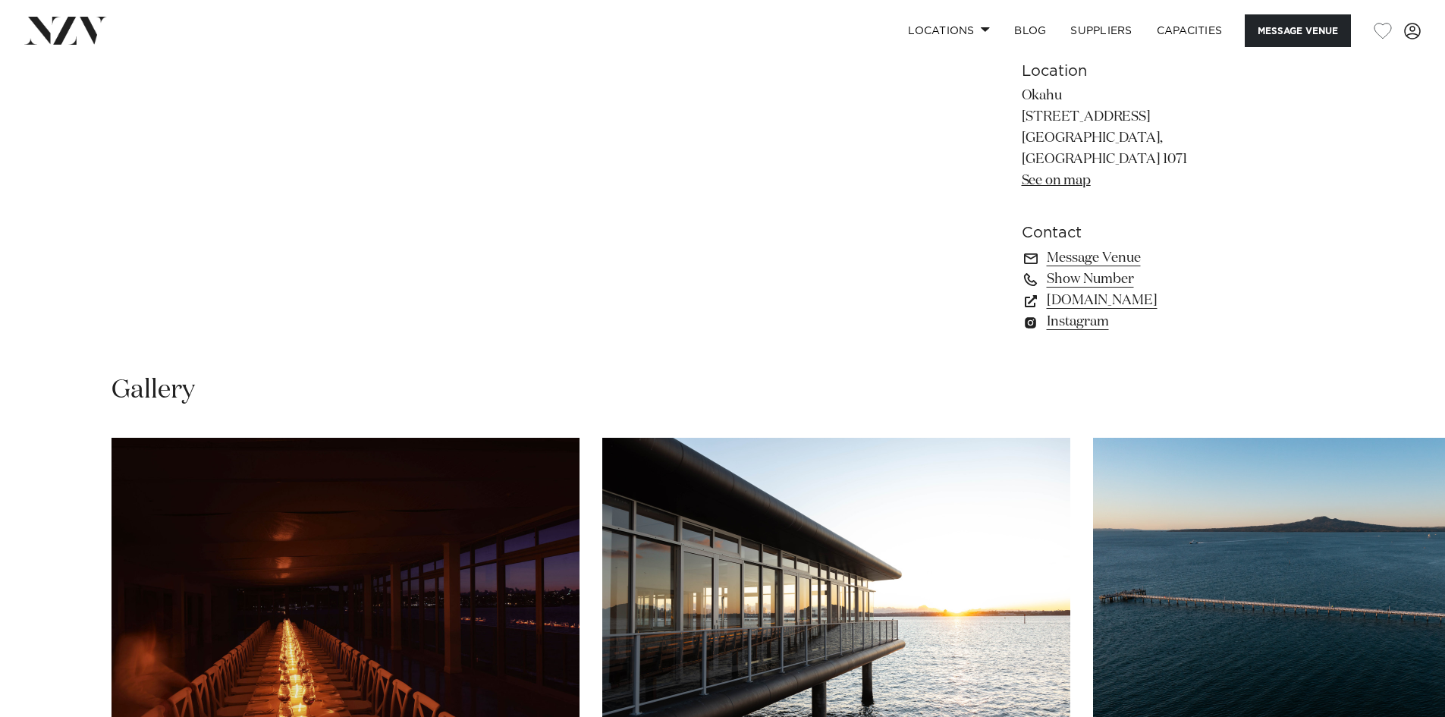
scroll to position [1593, 0]
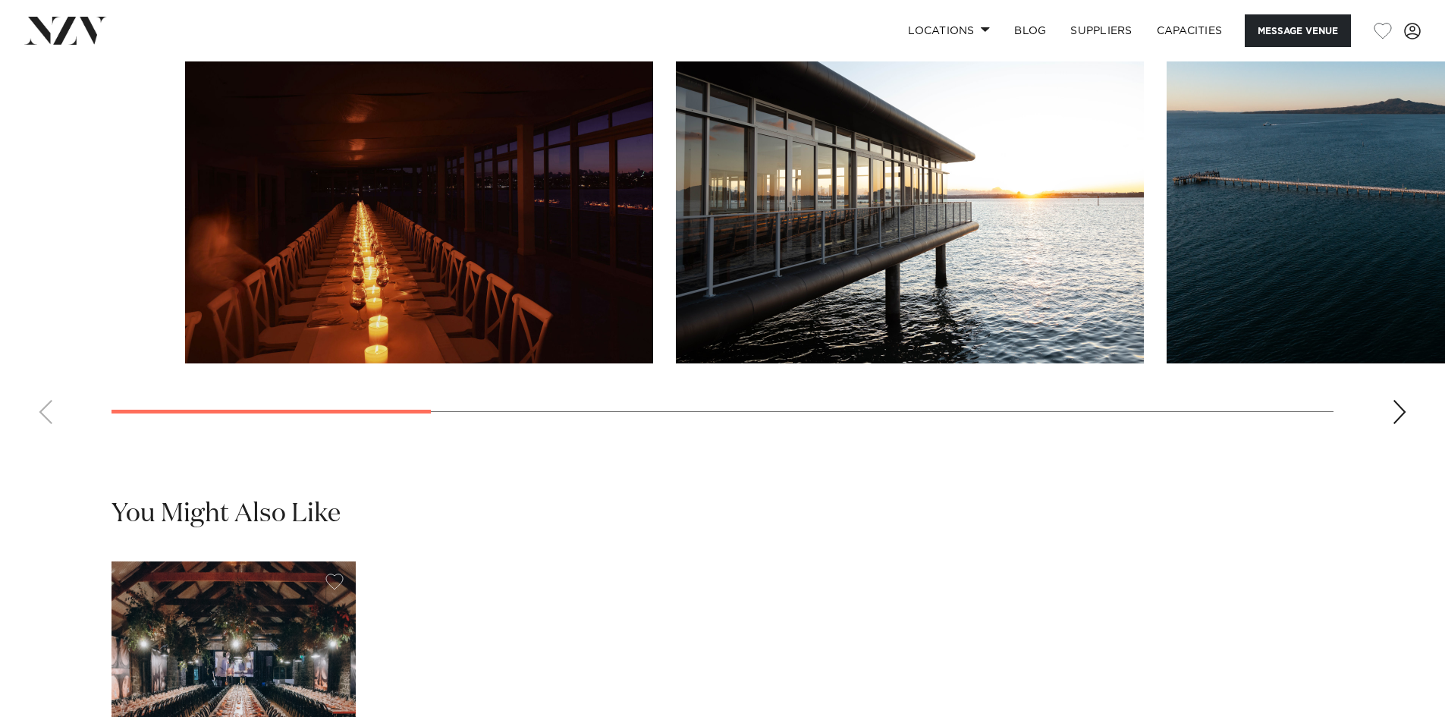
click at [504, 436] on swiper-container at bounding box center [722, 228] width 1445 height 416
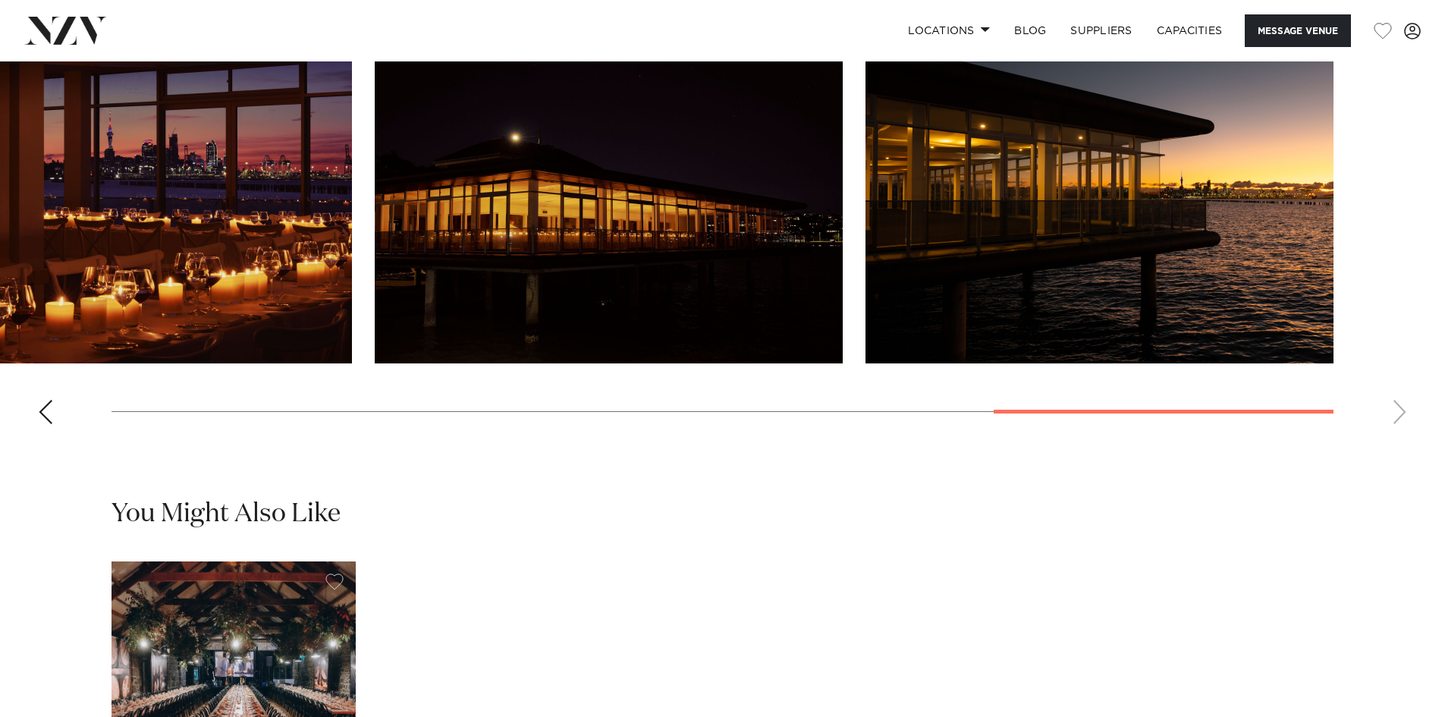
click at [1377, 391] on swiper-container at bounding box center [722, 228] width 1445 height 416
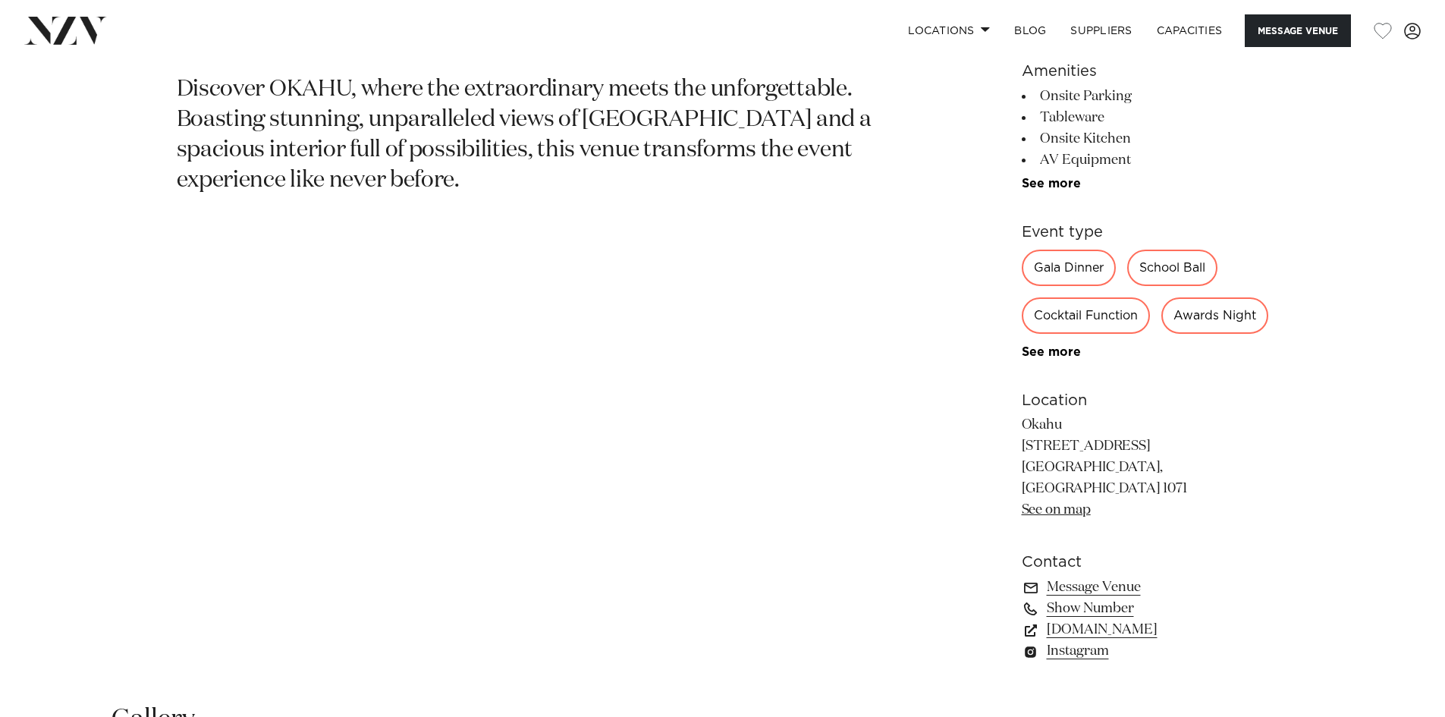
scroll to position [834, 0]
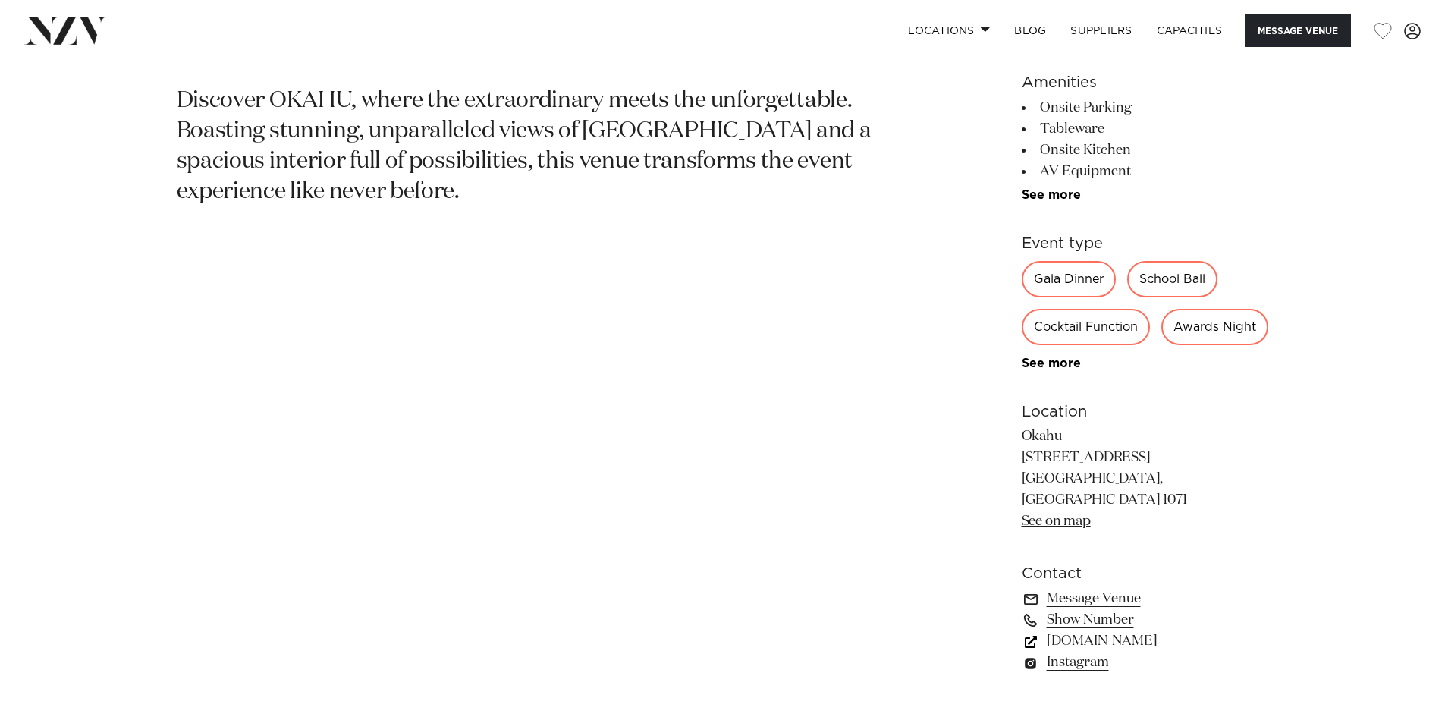
click at [1088, 652] on link "[DOMAIN_NAME]" at bounding box center [1145, 640] width 247 height 21
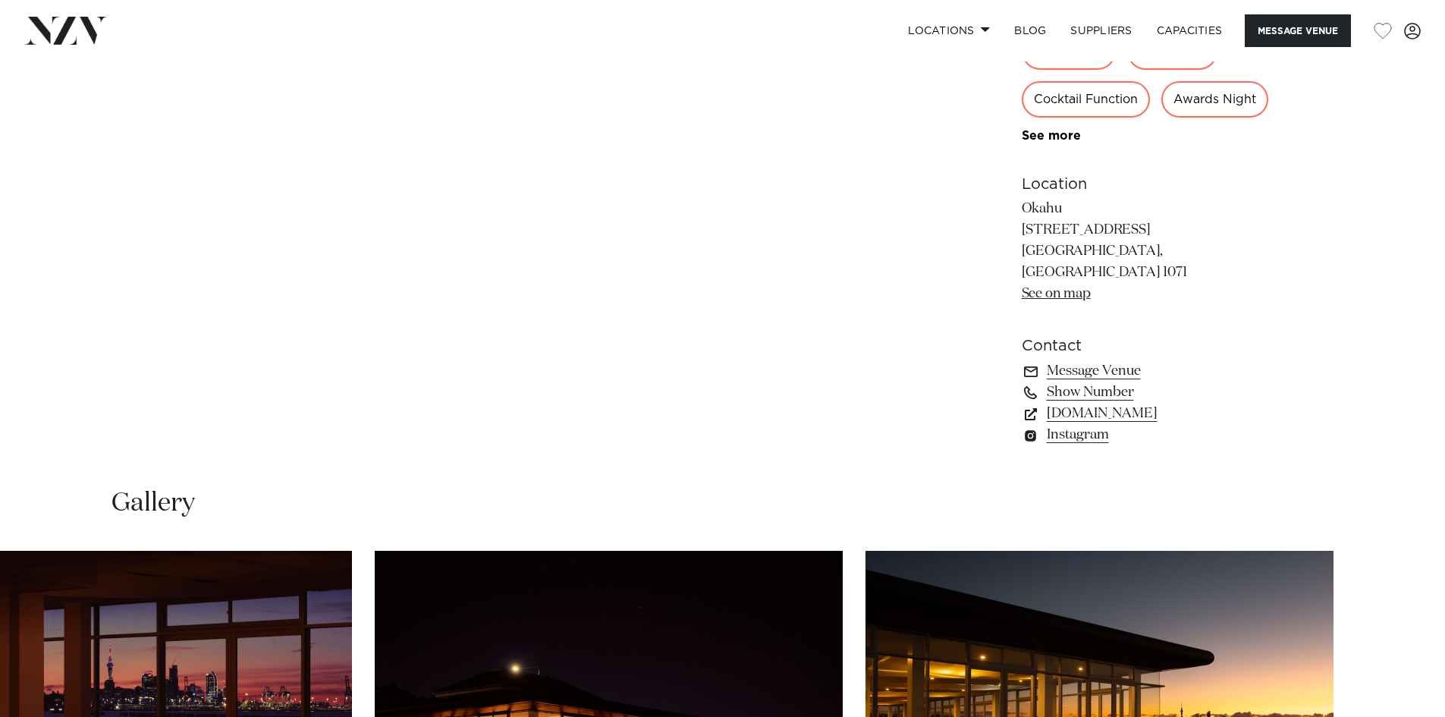
scroll to position [1138, 0]
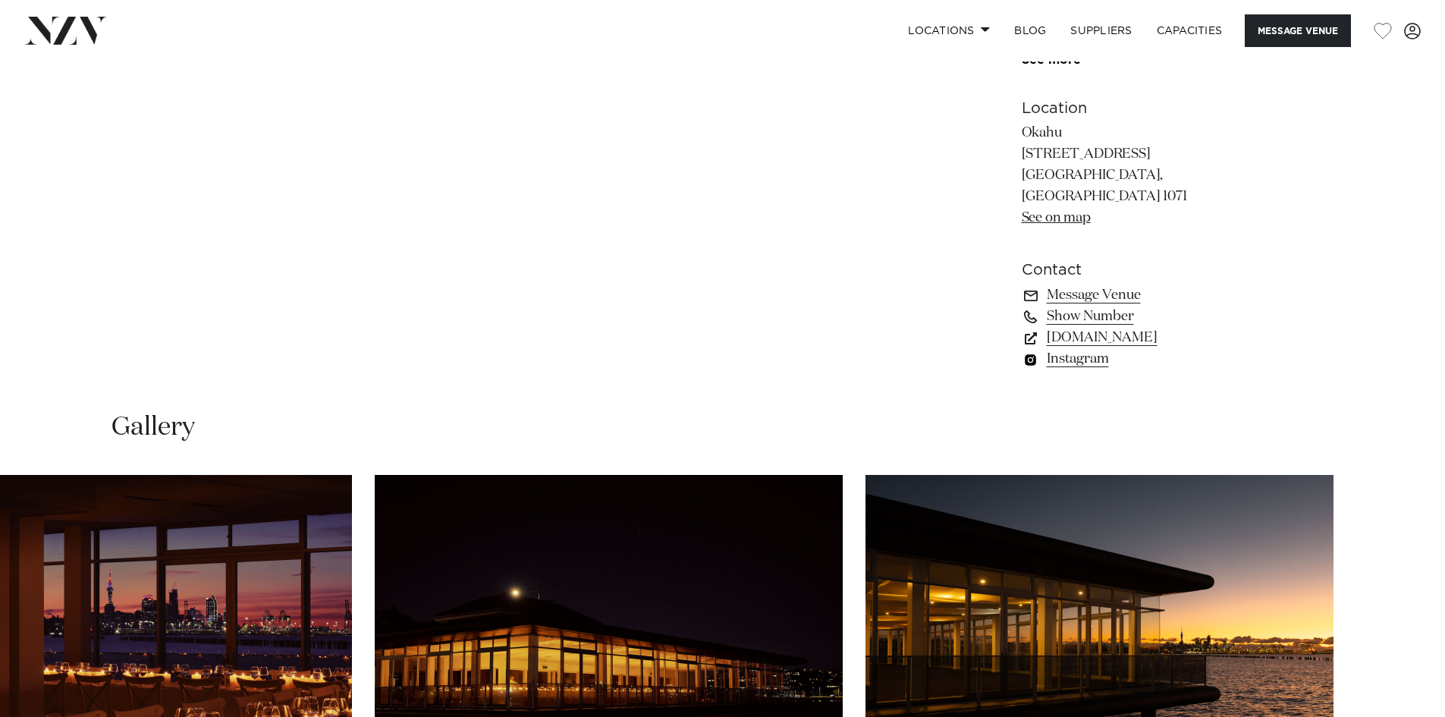
click at [1079, 369] on link "Instagram" at bounding box center [1145, 358] width 247 height 21
